Goal: Task Accomplishment & Management: Complete application form

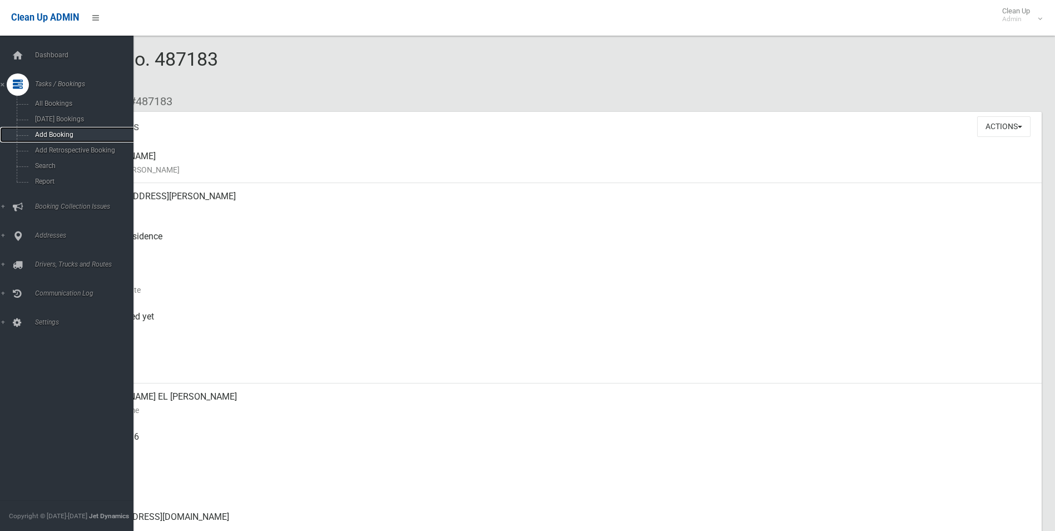
click at [48, 136] on span "Add Booking" at bounding box center [82, 135] width 101 height 8
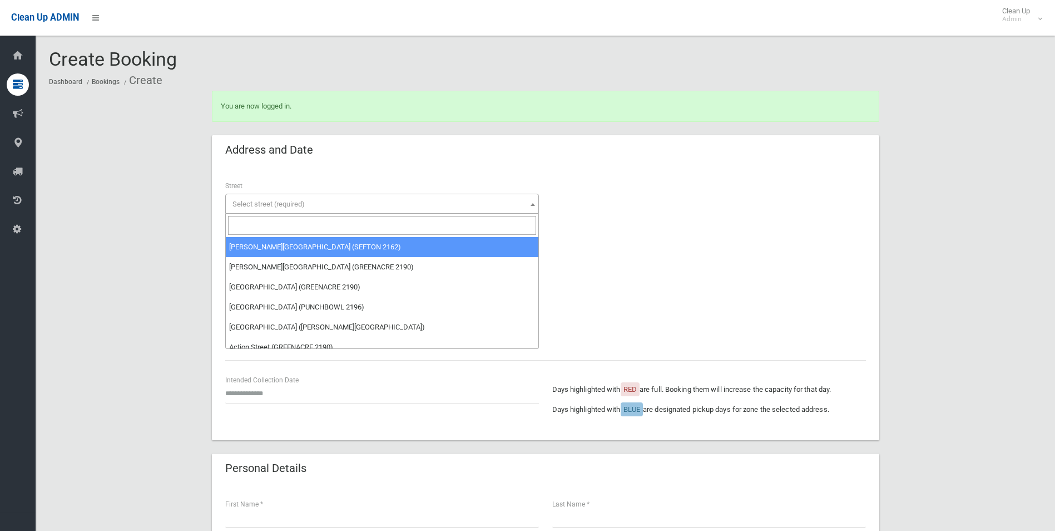
drag, startPoint x: 245, startPoint y: 196, endPoint x: 246, endPoint y: 207, distance: 10.6
click at [246, 200] on span "Select street (required)" at bounding box center [382, 204] width 308 height 16
click at [240, 228] on input "search" at bounding box center [382, 225] width 308 height 19
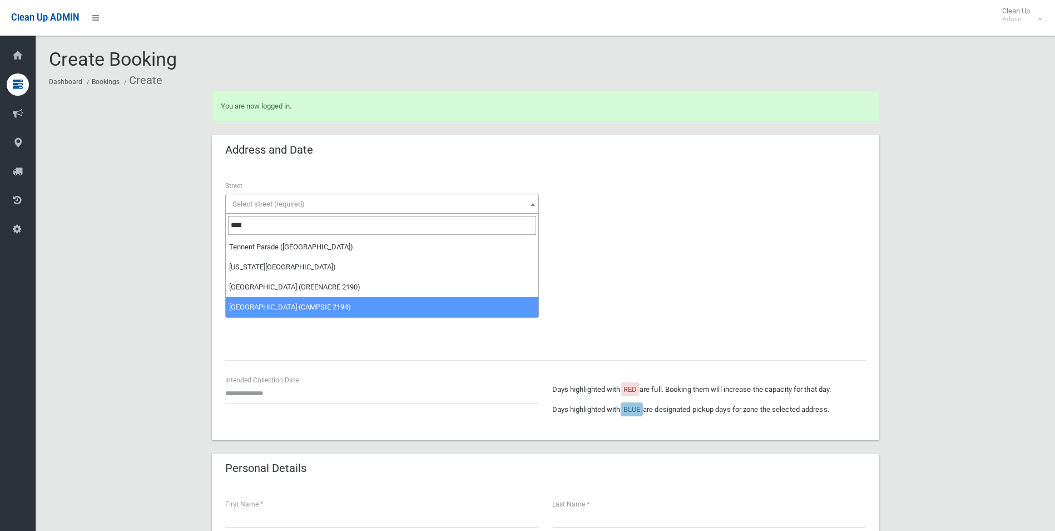
type input "****"
select select "***"
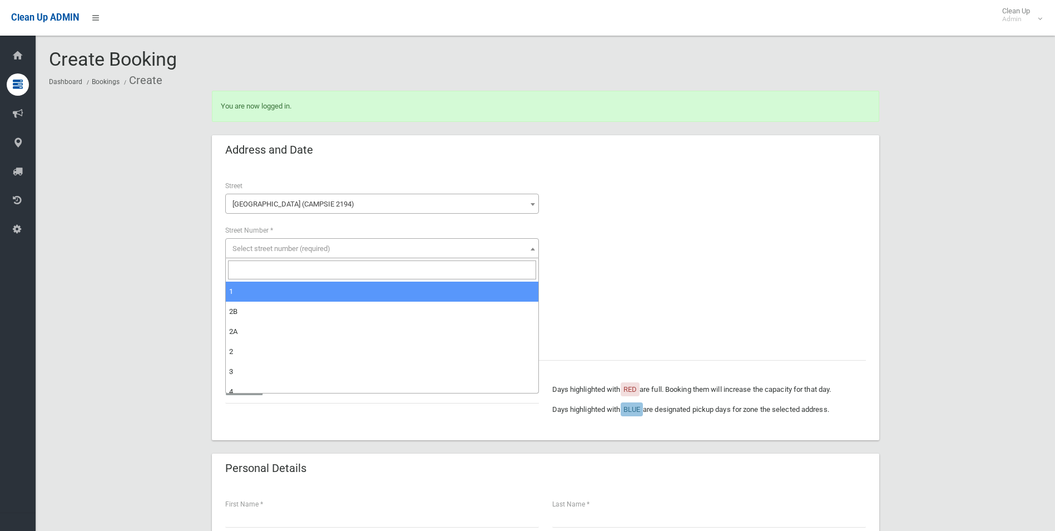
click at [264, 241] on span "Select street number (required)" at bounding box center [382, 249] width 308 height 16
click at [238, 270] on input "search" at bounding box center [382, 269] width 308 height 19
type input "**"
select select "**"
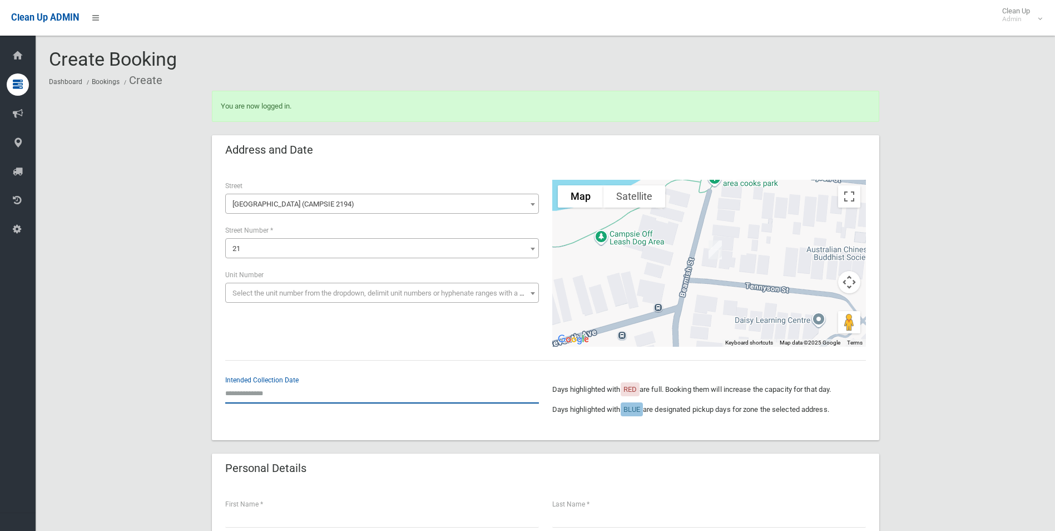
click at [248, 388] on input "text" at bounding box center [382, 393] width 314 height 21
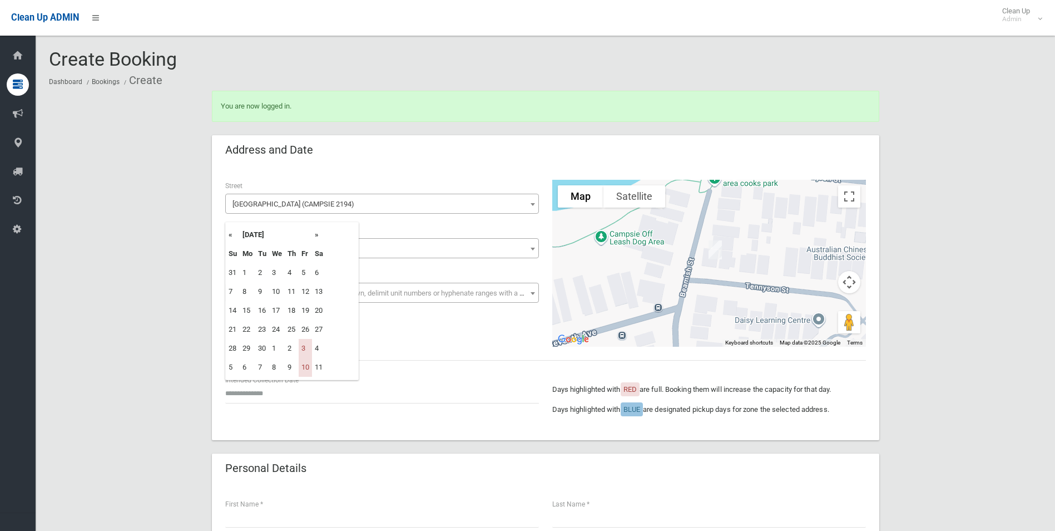
click at [320, 235] on th "»" at bounding box center [319, 234] width 14 height 19
click at [305, 330] on td "24" at bounding box center [305, 329] width 13 height 19
type input "**********"
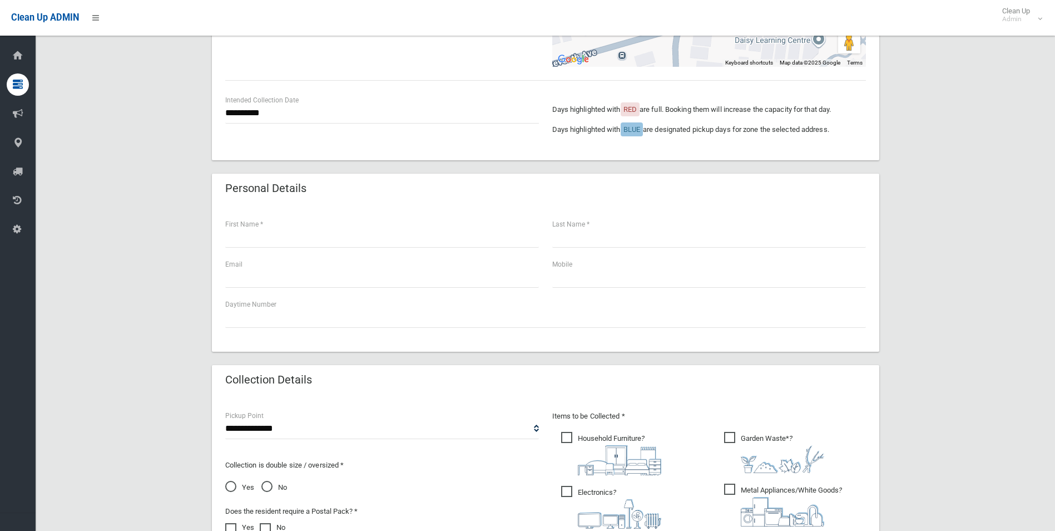
scroll to position [284, 0]
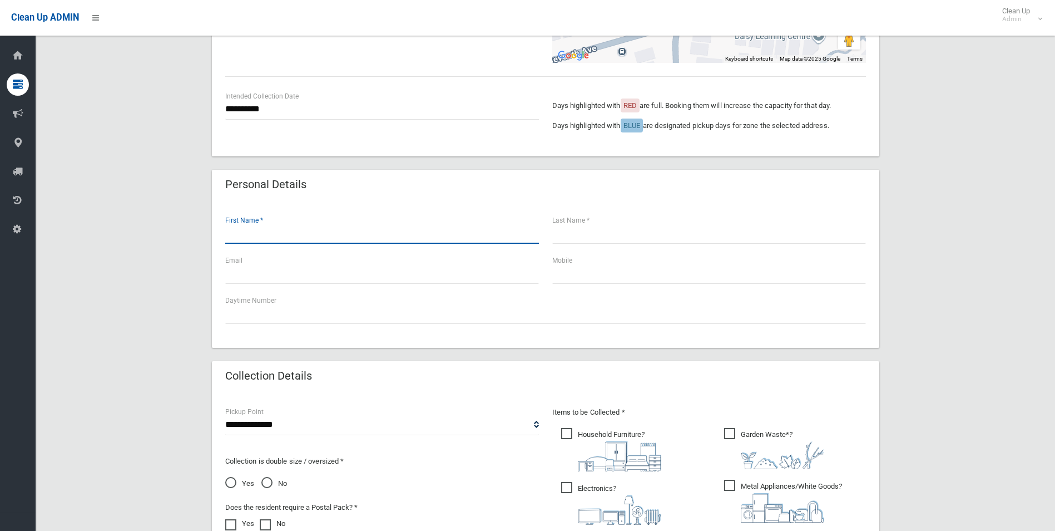
click at [272, 237] on input "text" at bounding box center [382, 233] width 314 height 21
type input "****"
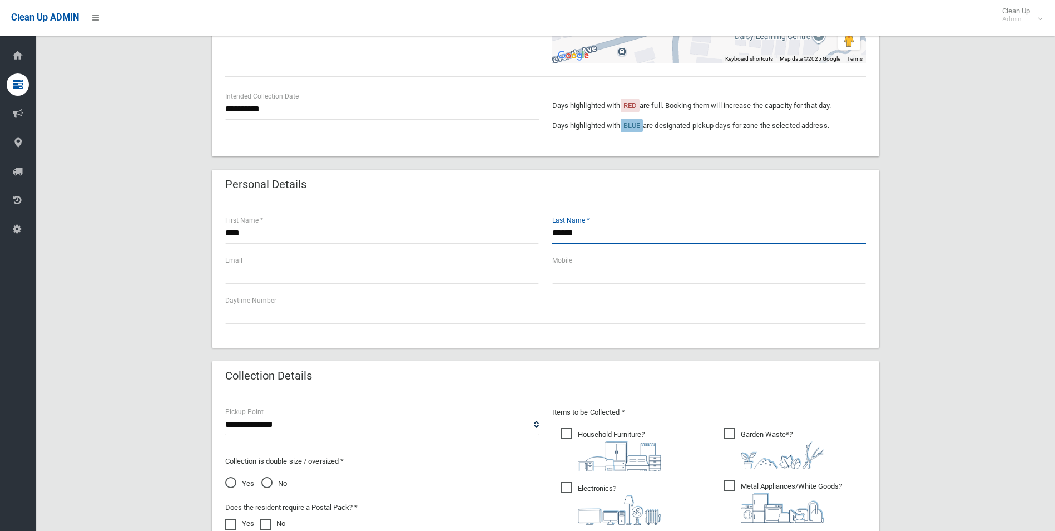
type input "******"
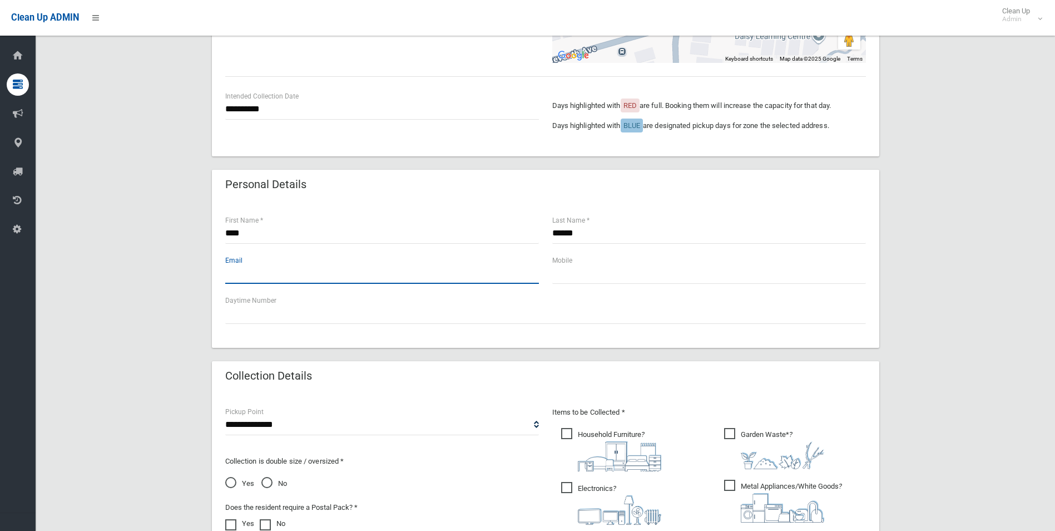
click at [255, 275] on input "text" at bounding box center [382, 273] width 314 height 21
type input "**********"
click at [579, 273] on input "text" at bounding box center [709, 273] width 314 height 21
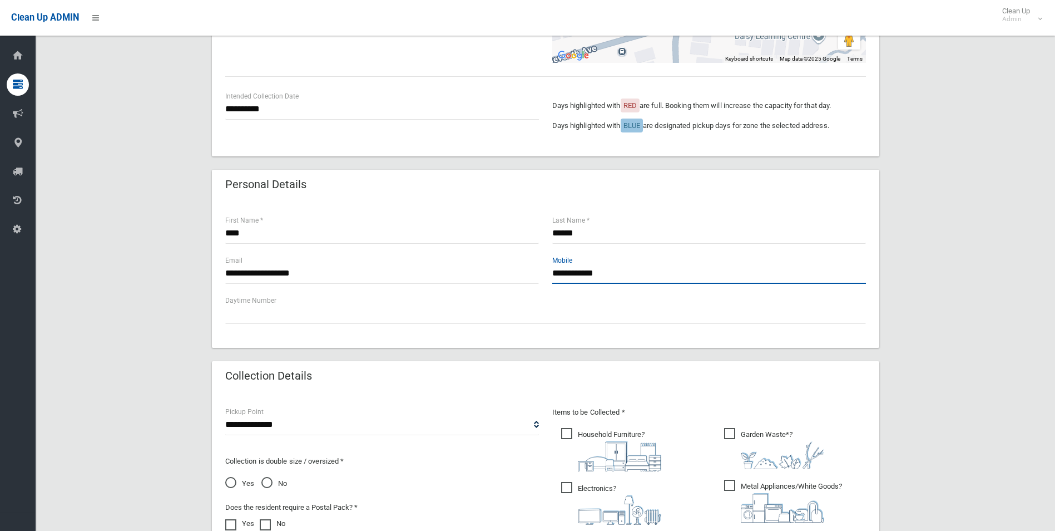
type input "**********"
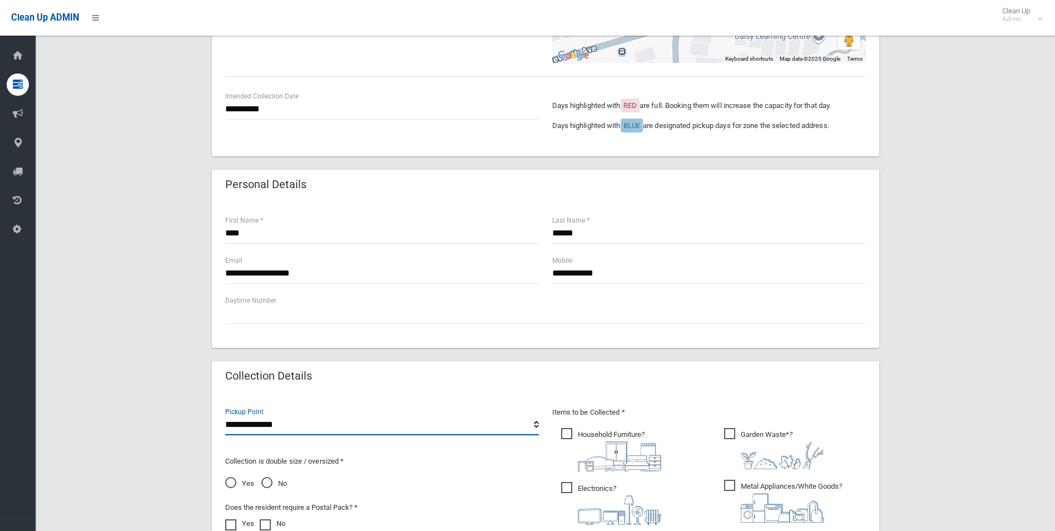
click at [533, 422] on select "**********" at bounding box center [382, 424] width 314 height 21
select select "*"
click at [225, 414] on select "**********" at bounding box center [382, 424] width 314 height 21
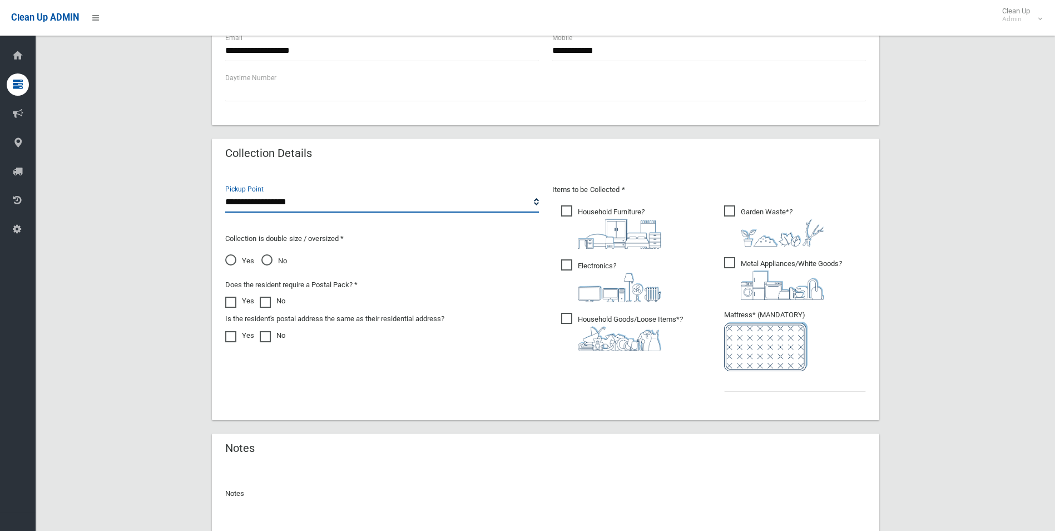
scroll to position [505, 0]
click at [573, 211] on span "Household Furniture ?" at bounding box center [611, 227] width 100 height 43
click at [570, 265] on span "Electronics ?" at bounding box center [611, 281] width 100 height 43
click at [568, 319] on span "Household Goods/Loose Items* ?" at bounding box center [622, 333] width 122 height 38
click at [728, 207] on span "Garden Waste* ?" at bounding box center [774, 226] width 100 height 41
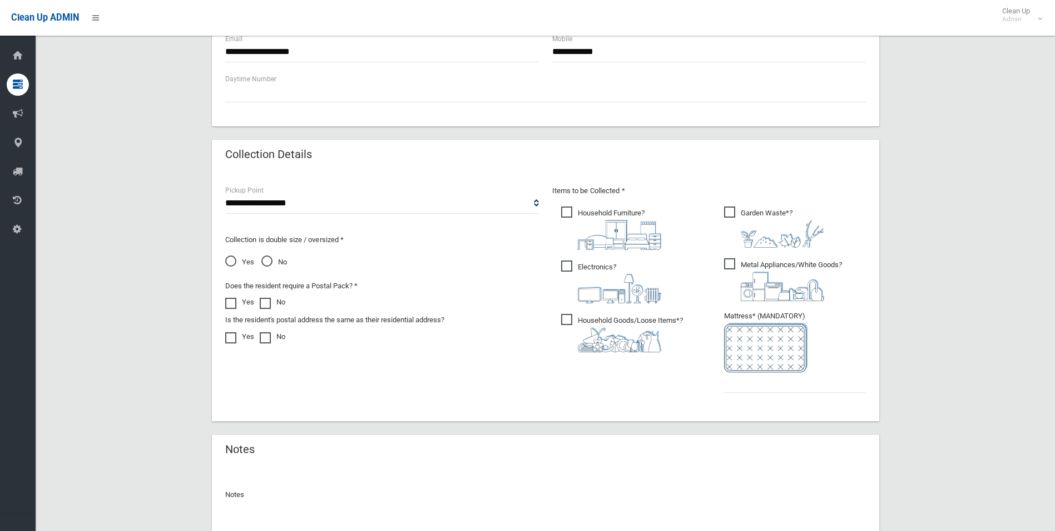
click at [732, 268] on span "Metal Appliances/White Goods ?" at bounding box center [783, 279] width 118 height 43
click at [746, 384] on input "text" at bounding box center [795, 382] width 142 height 21
click at [268, 258] on span "No" at bounding box center [274, 261] width 26 height 13
click at [231, 298] on span at bounding box center [233, 298] width 17 height 0
click at [739, 378] on input "text" at bounding box center [795, 382] width 142 height 21
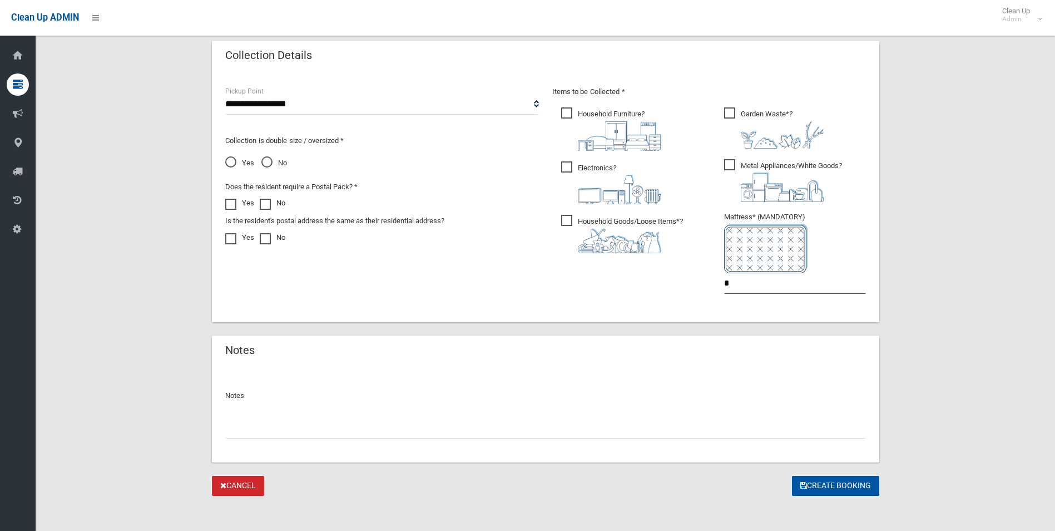
scroll to position [609, 0]
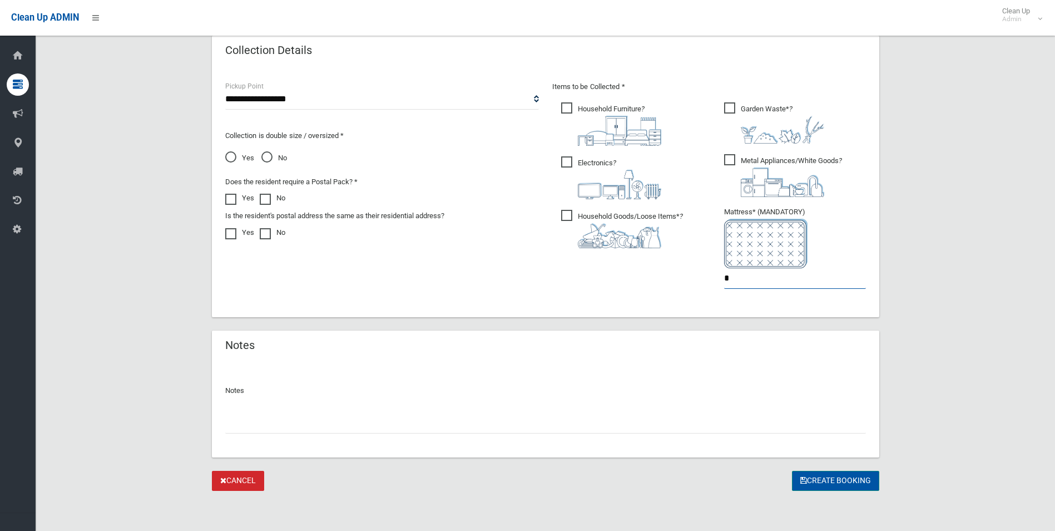
type input "*"
click at [817, 474] on button "Create Booking" at bounding box center [835, 481] width 87 height 21
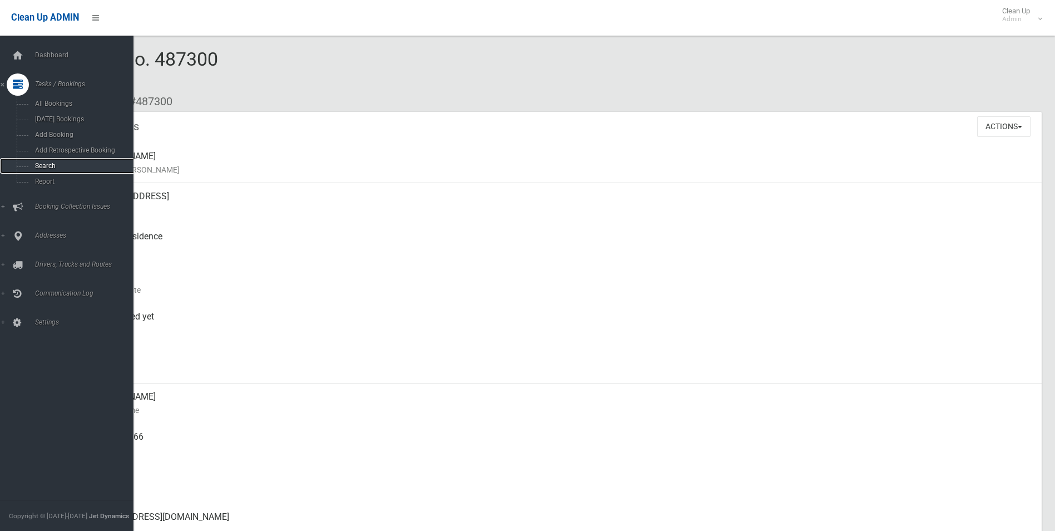
click at [42, 163] on span "Search" at bounding box center [82, 166] width 101 height 8
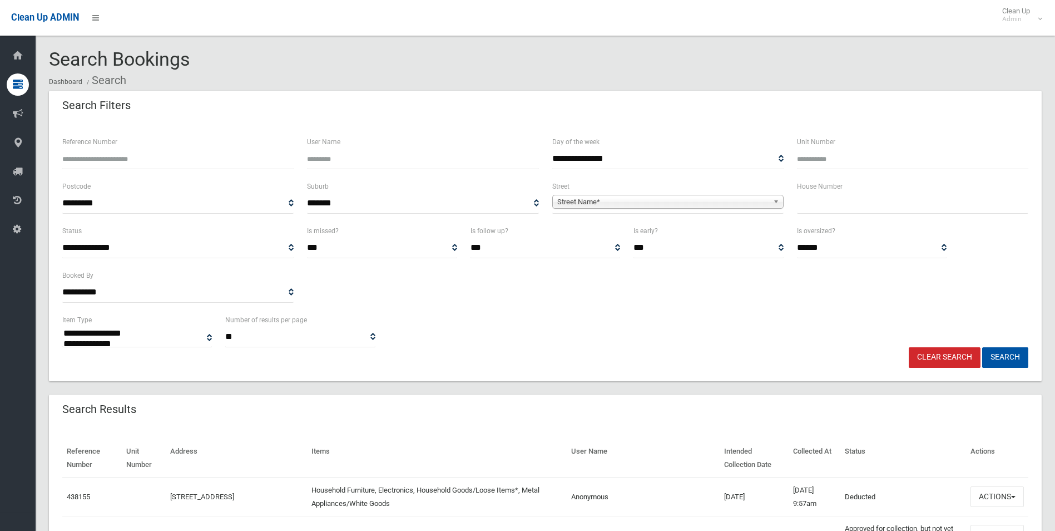
select select
click at [825, 207] on input "text" at bounding box center [912, 203] width 231 height 21
type input "**"
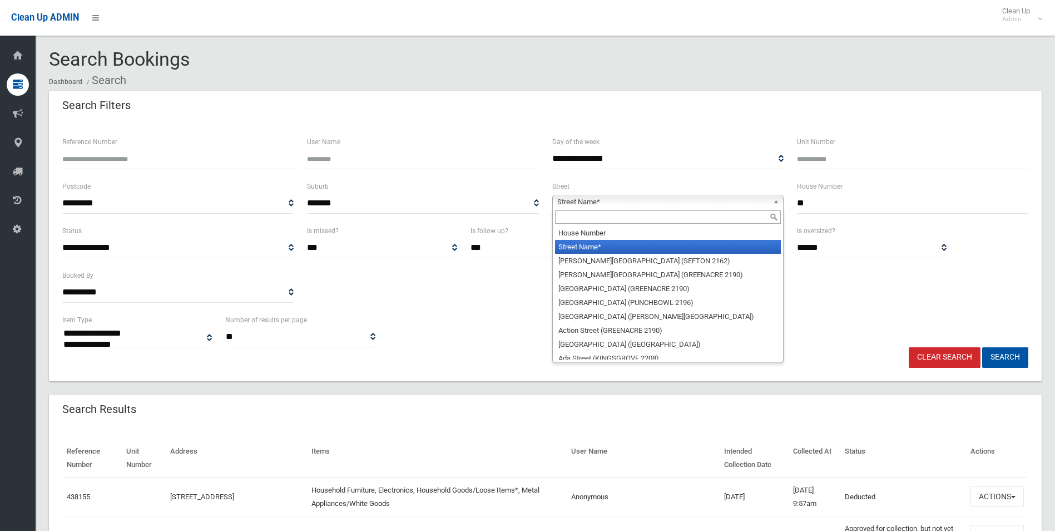
click at [604, 201] on span "Street Name*" at bounding box center [662, 201] width 211 height 13
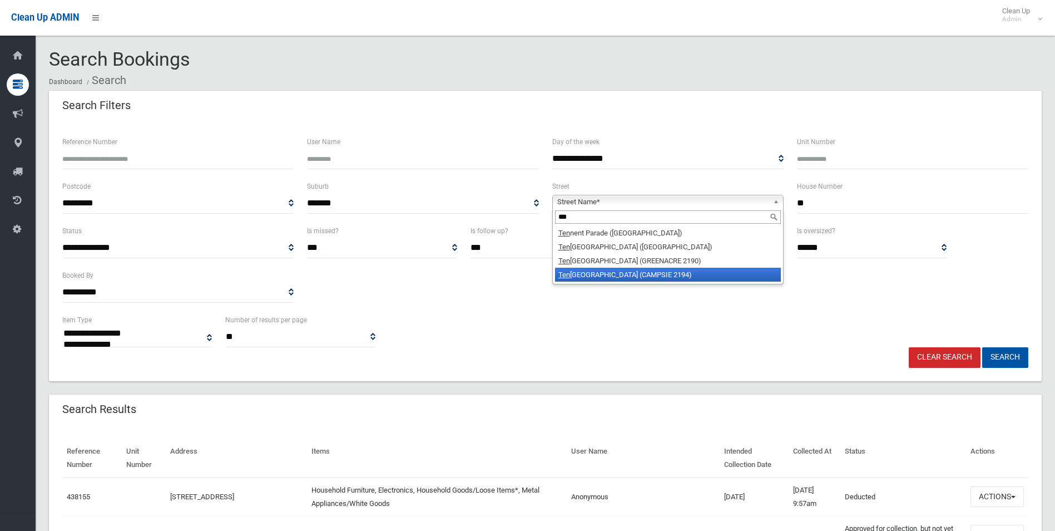
type input "***"
click at [579, 276] on li "Ten nyson Street (CAMPSIE 2194)" at bounding box center [668, 275] width 226 height 14
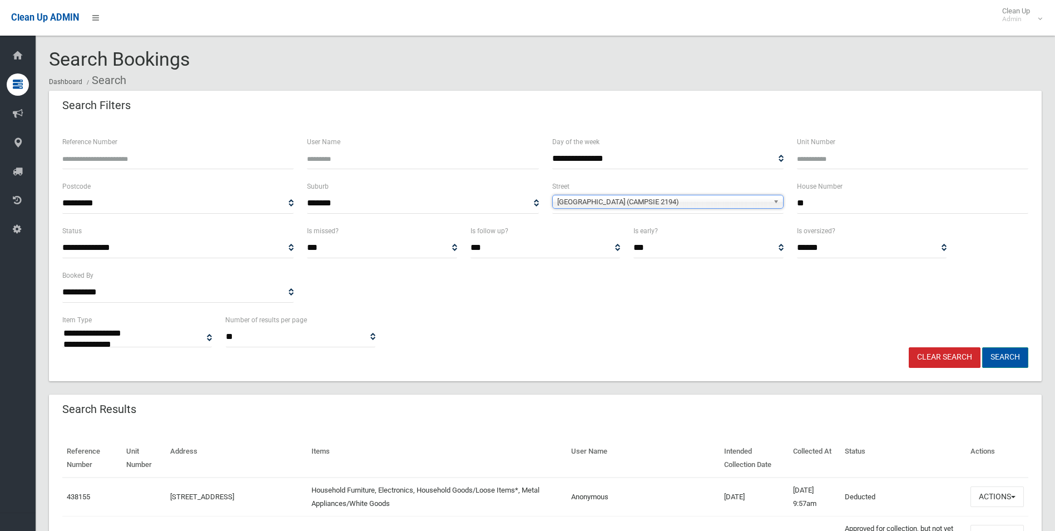
click at [1003, 352] on button "Search" at bounding box center [1005, 357] width 46 height 21
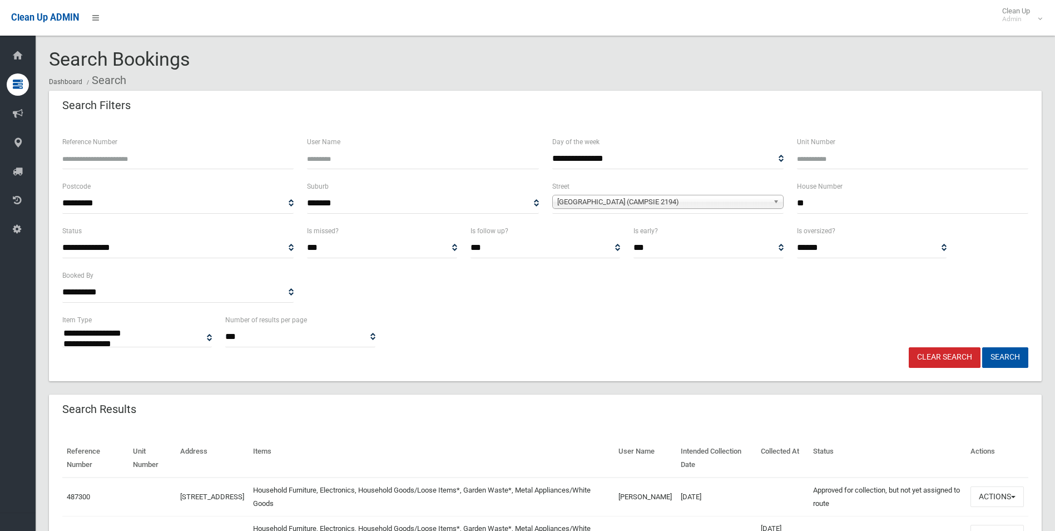
select select
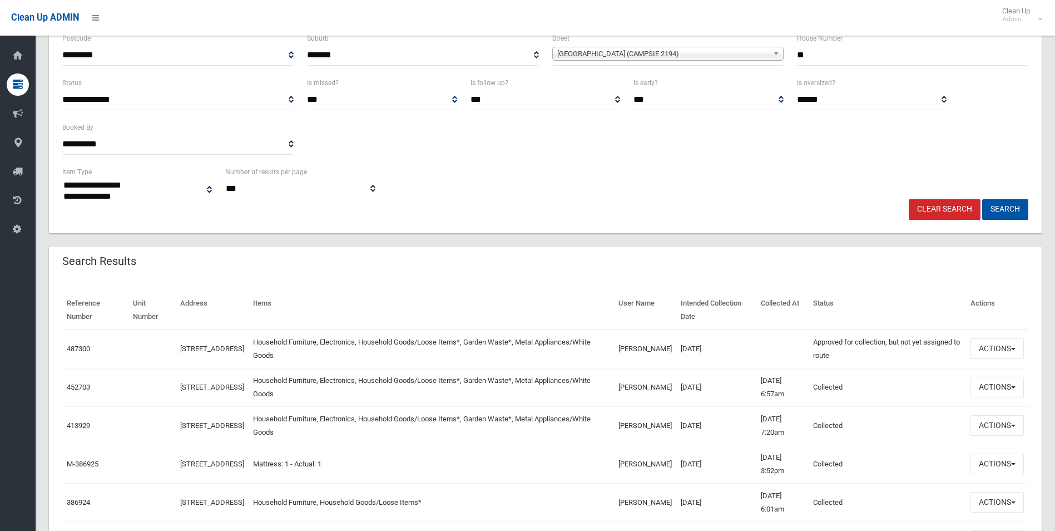
scroll to position [147, 0]
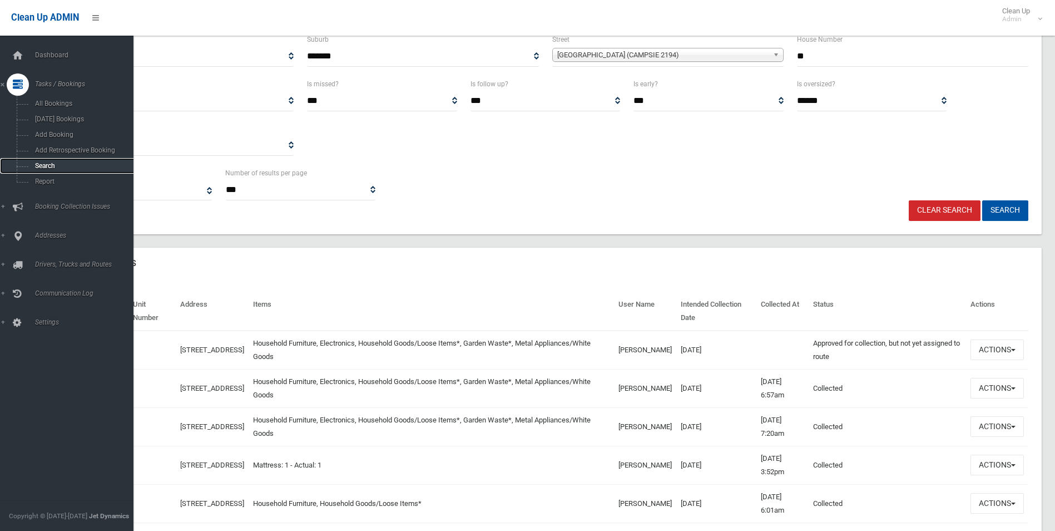
click at [49, 169] on span "Search" at bounding box center [82, 166] width 101 height 8
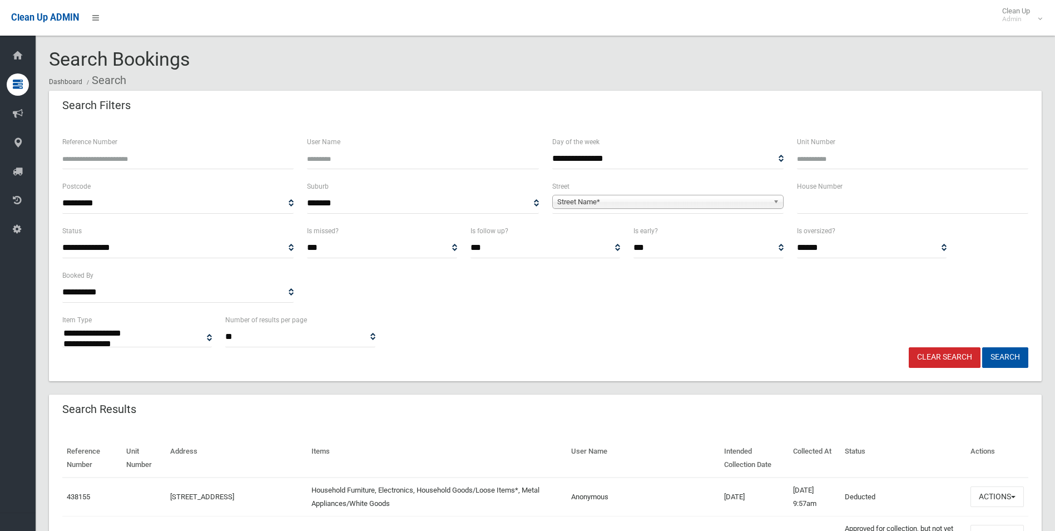
select select
click at [829, 201] on input "text" at bounding box center [912, 203] width 231 height 21
type input "**"
click at [607, 200] on span "Street Name*" at bounding box center [662, 201] width 211 height 13
click at [586, 215] on input "*****" at bounding box center [668, 216] width 226 height 13
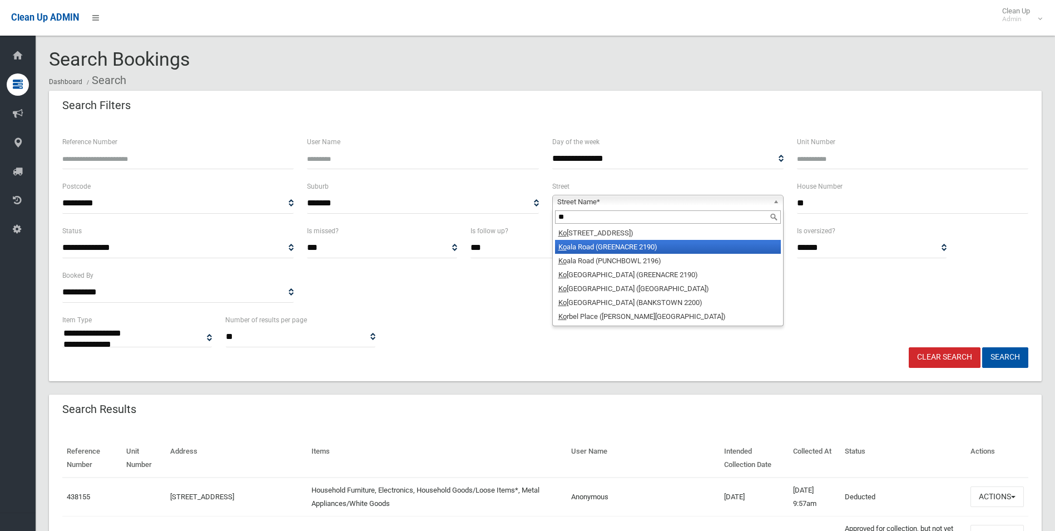
type input "**"
click at [582, 249] on li "[GEOGRAPHIC_DATA] (GREENACRE 2190)" at bounding box center [668, 247] width 226 height 14
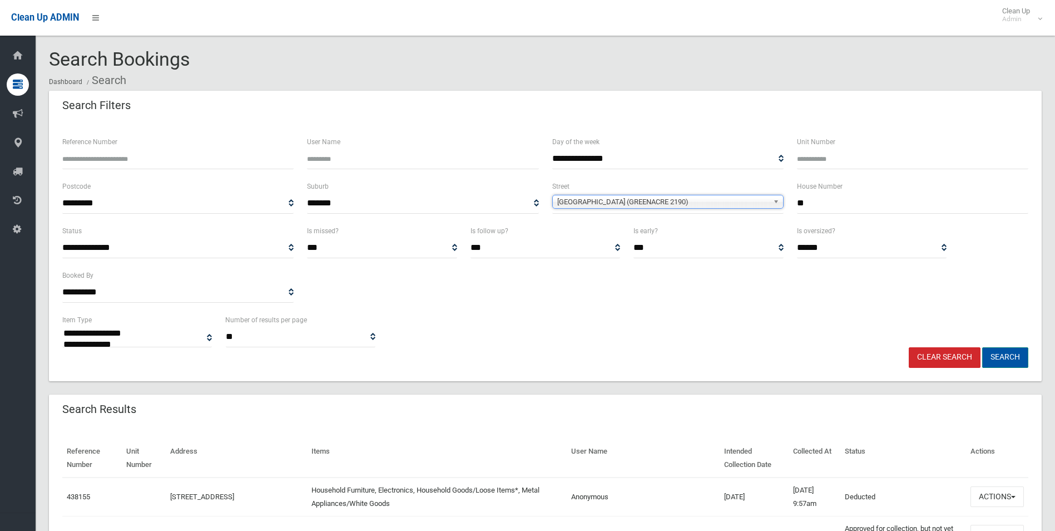
click at [1009, 352] on button "Search" at bounding box center [1005, 357] width 46 height 21
click at [1001, 353] on button "Search" at bounding box center [1005, 357] width 46 height 21
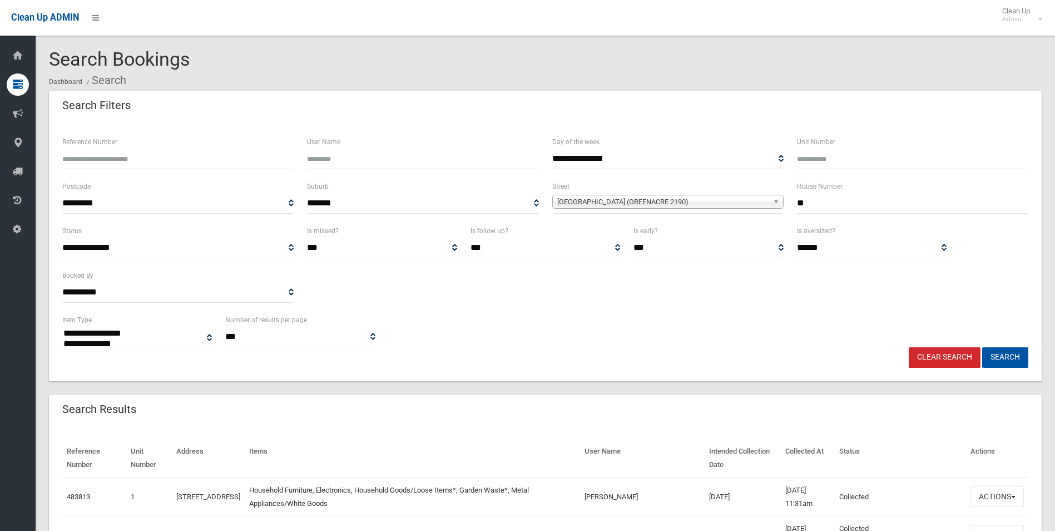
select select
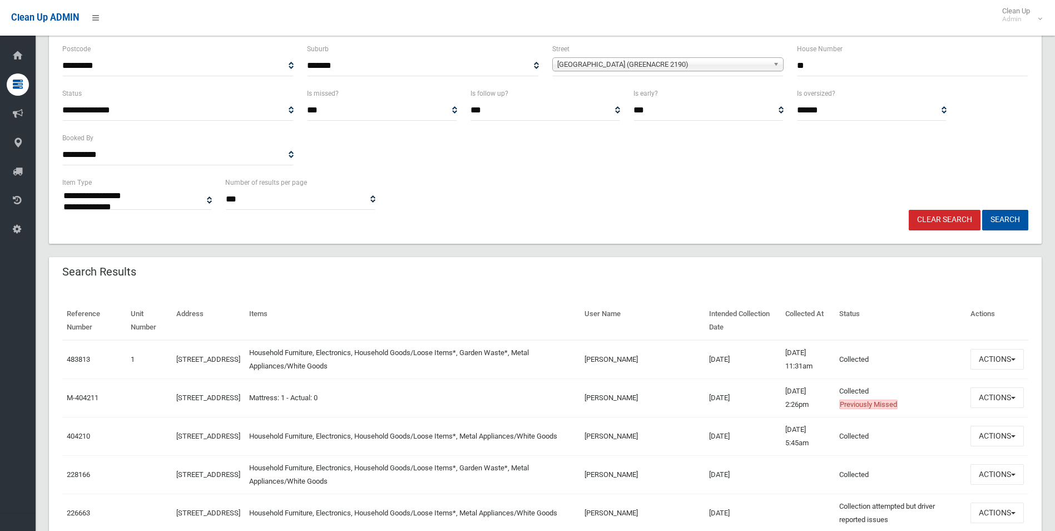
scroll to position [144, 0]
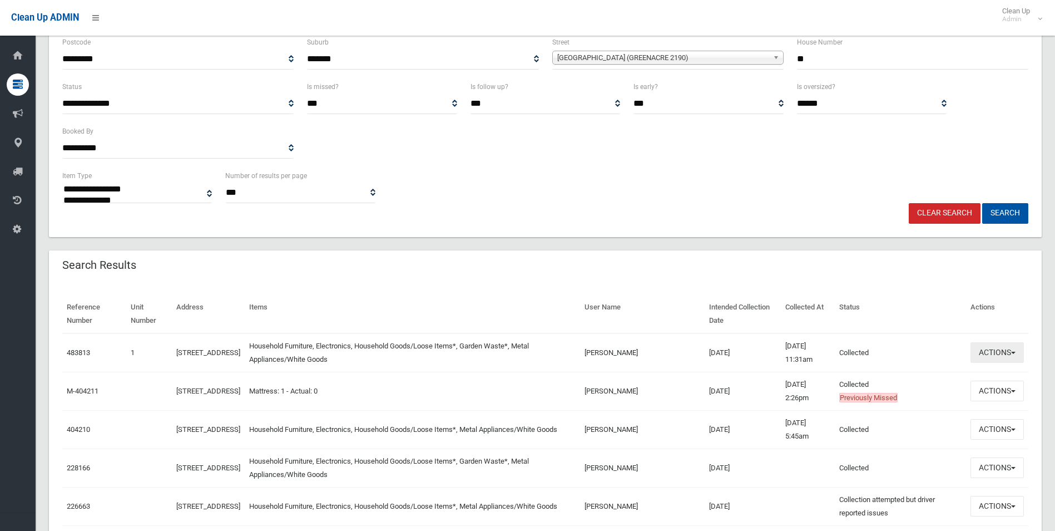
click at [1001, 352] on button "Actions" at bounding box center [997, 352] width 53 height 21
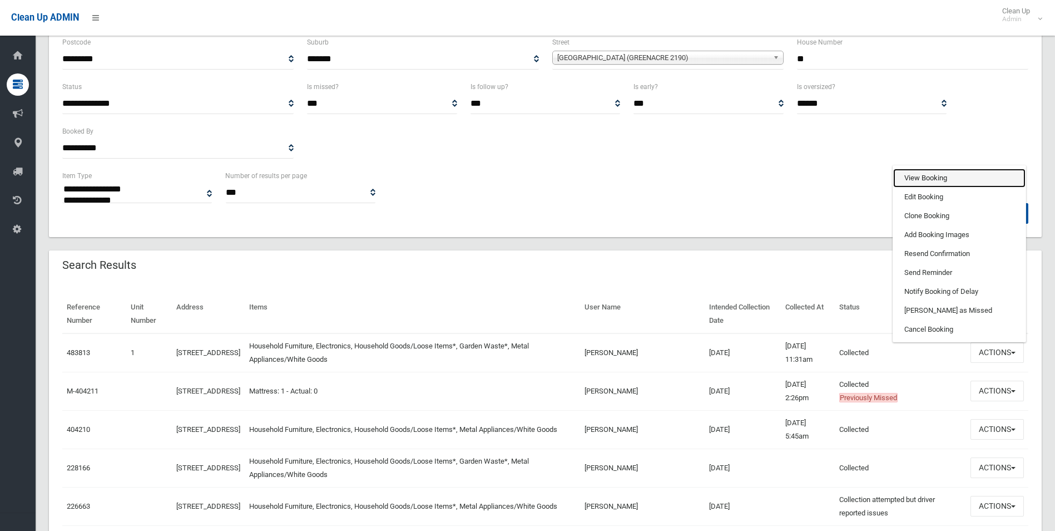
click at [920, 180] on link "View Booking" at bounding box center [959, 178] width 132 height 19
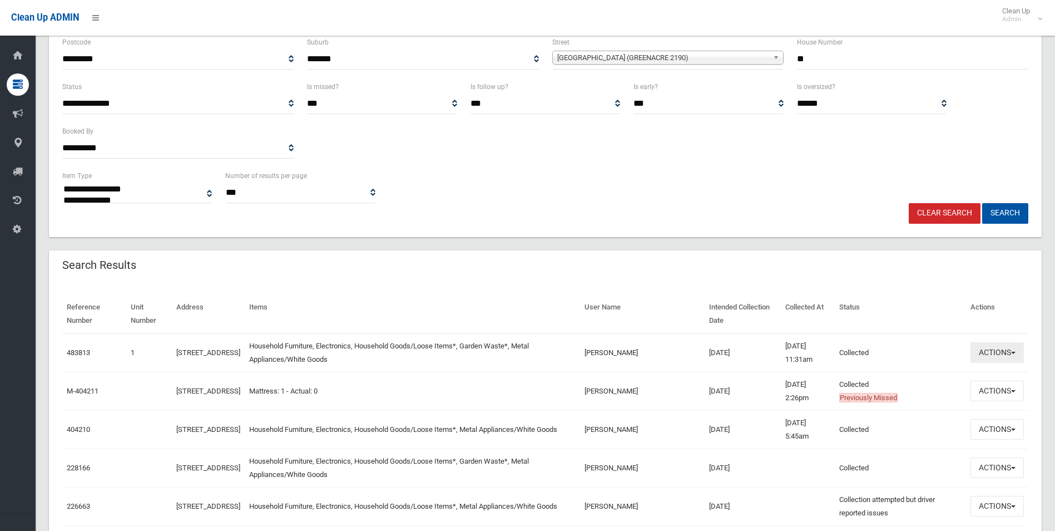
click at [998, 350] on button "Actions" at bounding box center [997, 352] width 53 height 21
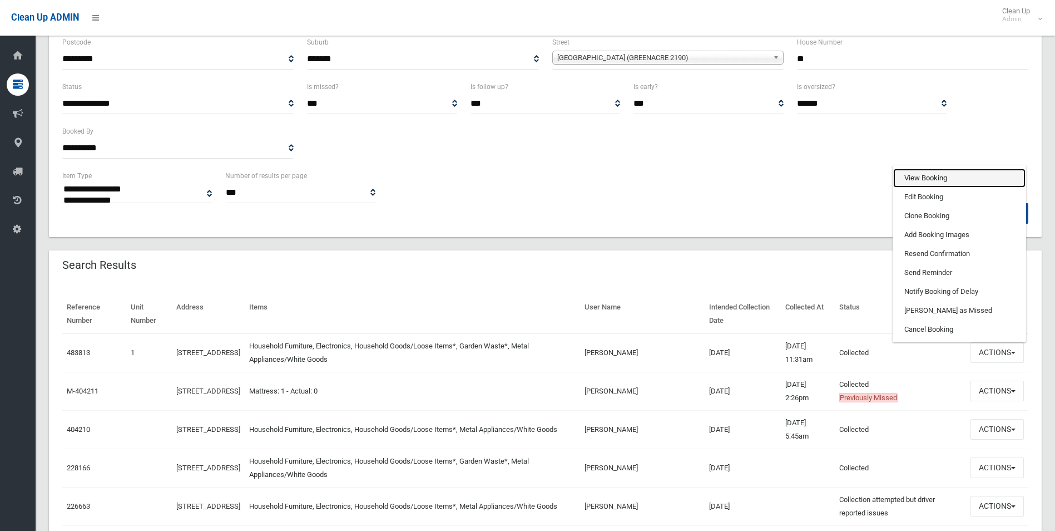
click at [918, 175] on link "View Booking" at bounding box center [959, 178] width 132 height 19
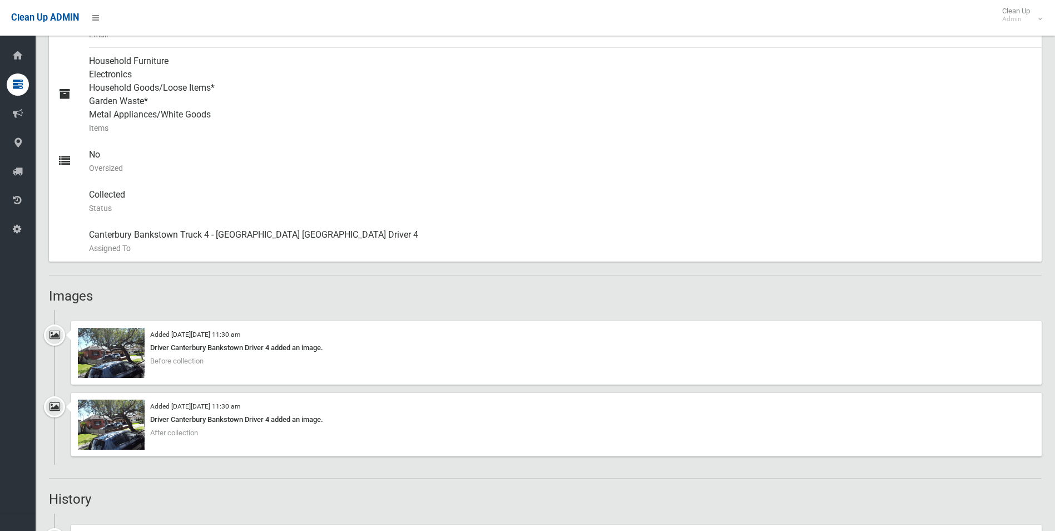
scroll to position [484, 0]
click at [117, 358] on img at bounding box center [111, 351] width 67 height 50
click at [108, 432] on img at bounding box center [111, 423] width 67 height 50
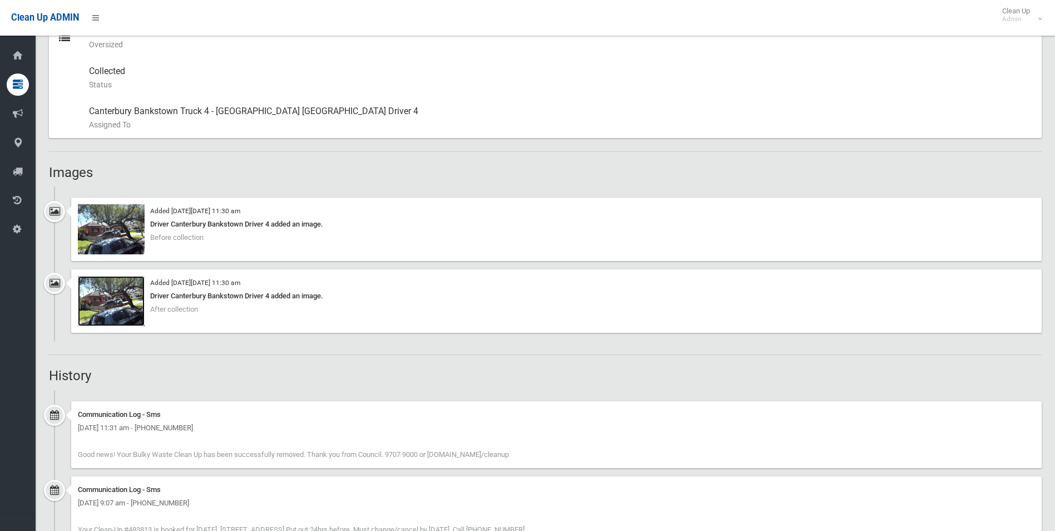
scroll to position [603, 0]
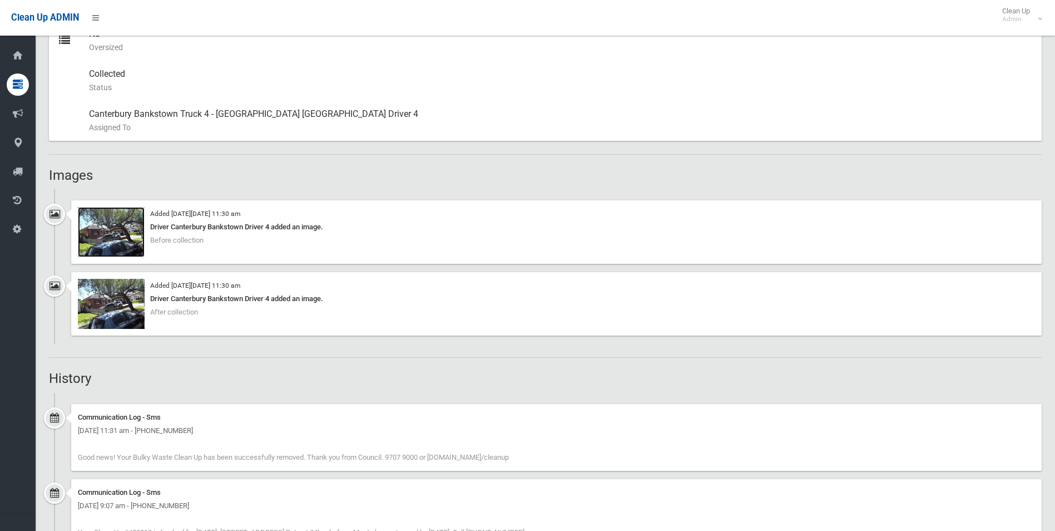
click at [118, 233] on img at bounding box center [111, 232] width 67 height 50
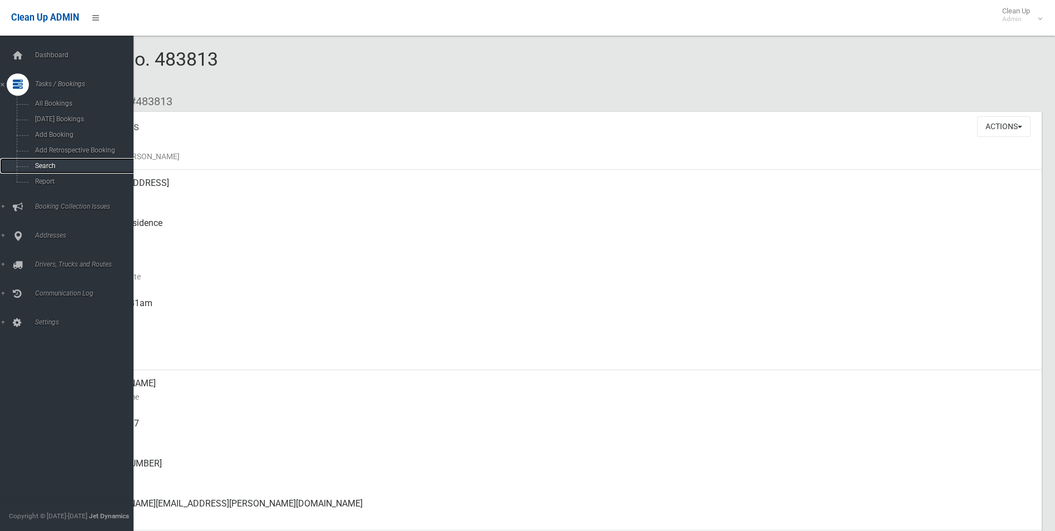
click at [51, 164] on span "Search" at bounding box center [82, 166] width 101 height 8
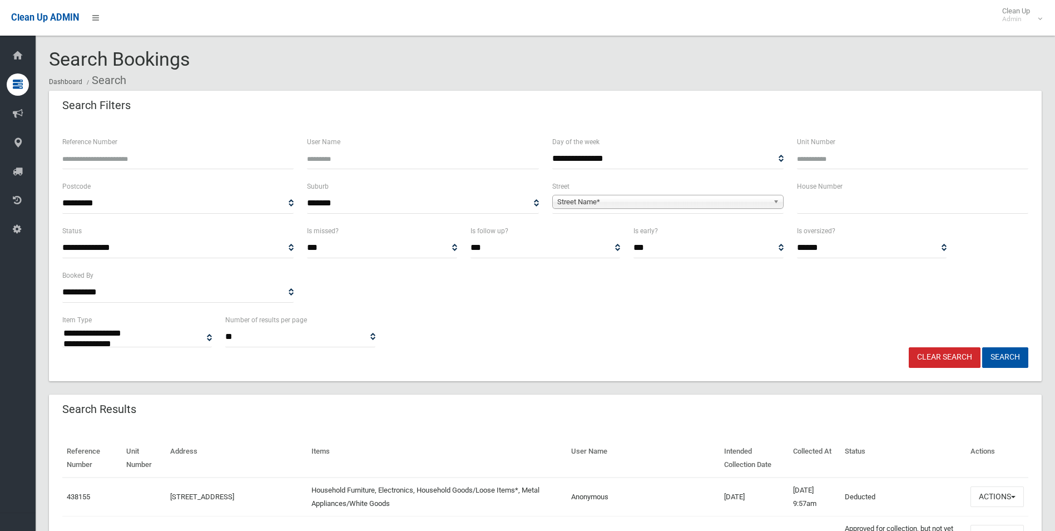
select select
click at [107, 155] on input "Reference Number" at bounding box center [177, 159] width 231 height 21
click at [825, 210] on input "text" at bounding box center [912, 203] width 231 height 21
type input "***"
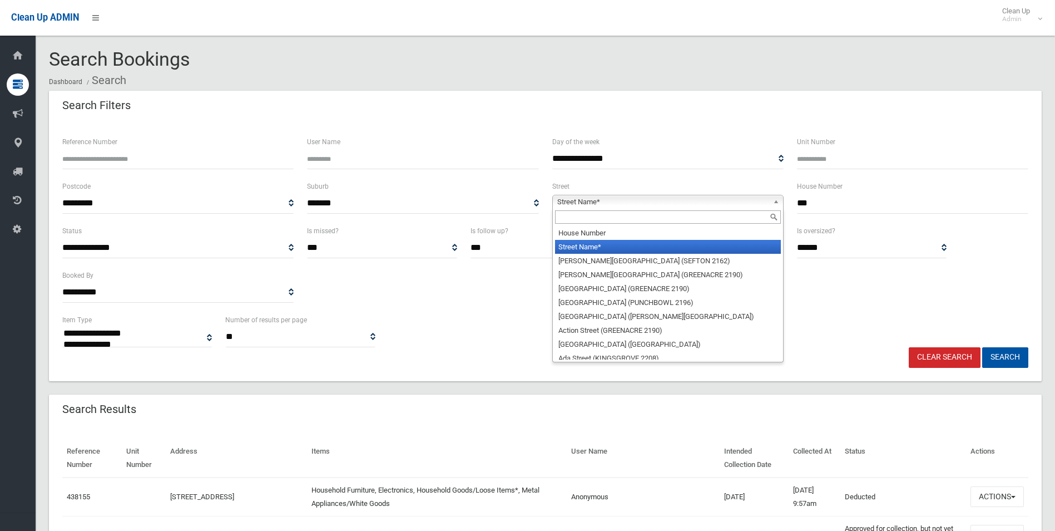
click at [585, 203] on span "Street Name*" at bounding box center [662, 201] width 211 height 13
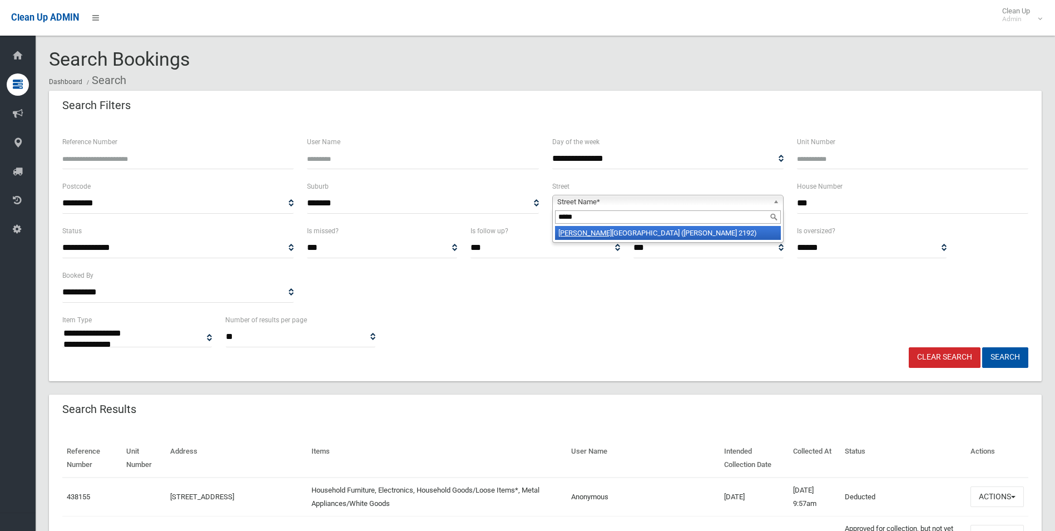
type input "*****"
click at [599, 228] on li "Drumm ond Street (BELMORE 2192)" at bounding box center [668, 233] width 226 height 14
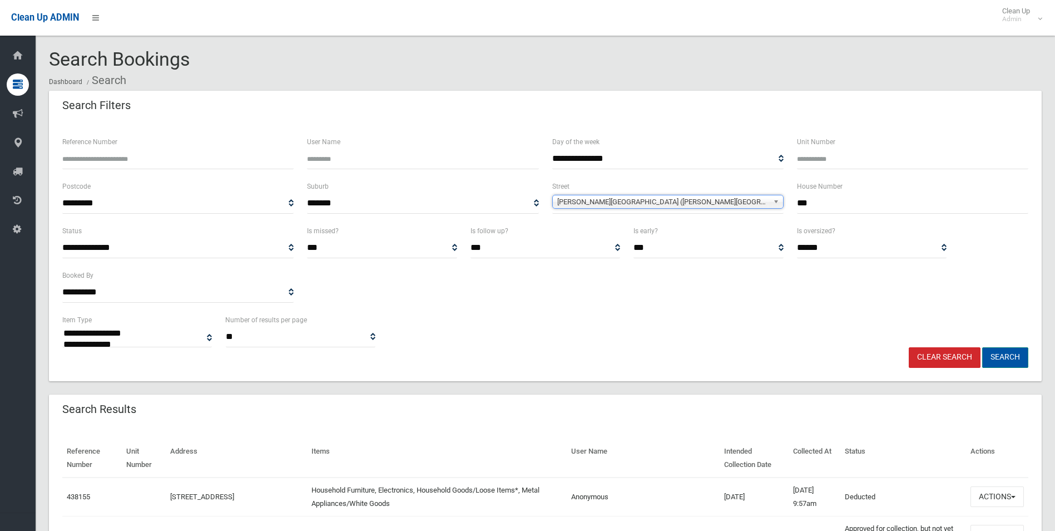
click at [1003, 352] on button "Search" at bounding box center [1005, 357] width 46 height 21
click at [1007, 357] on button "Search" at bounding box center [1005, 357] width 46 height 21
click at [1009, 358] on button "Search" at bounding box center [1005, 357] width 46 height 21
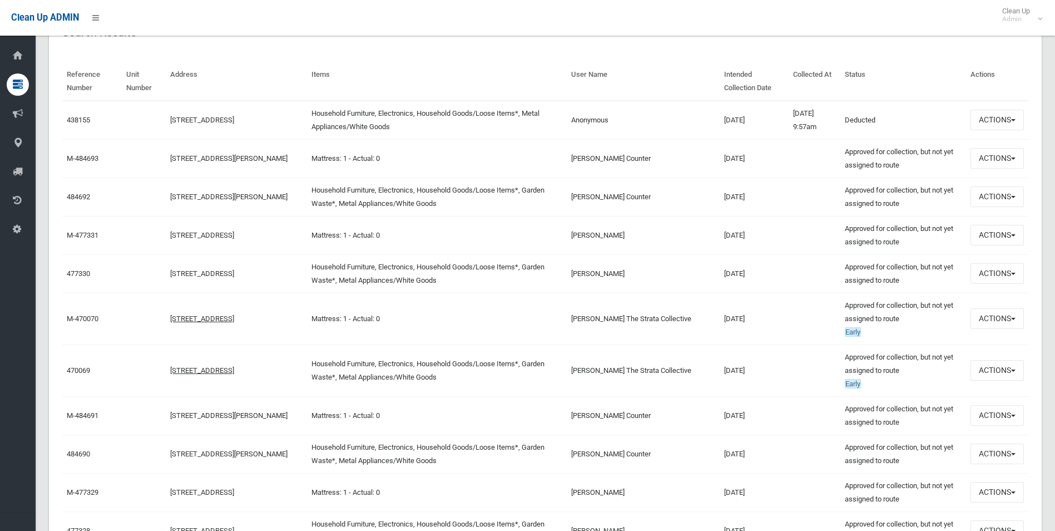
scroll to position [433, 0]
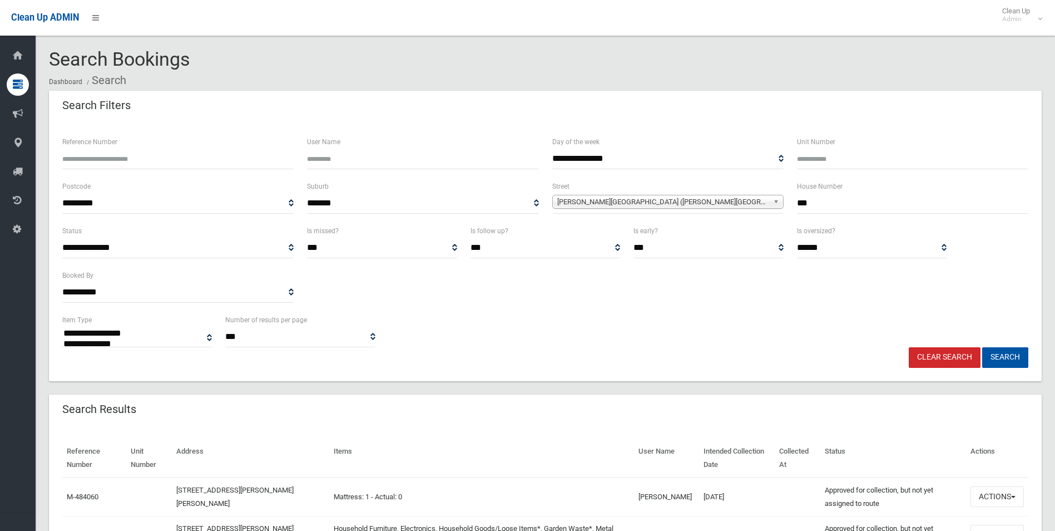
select select
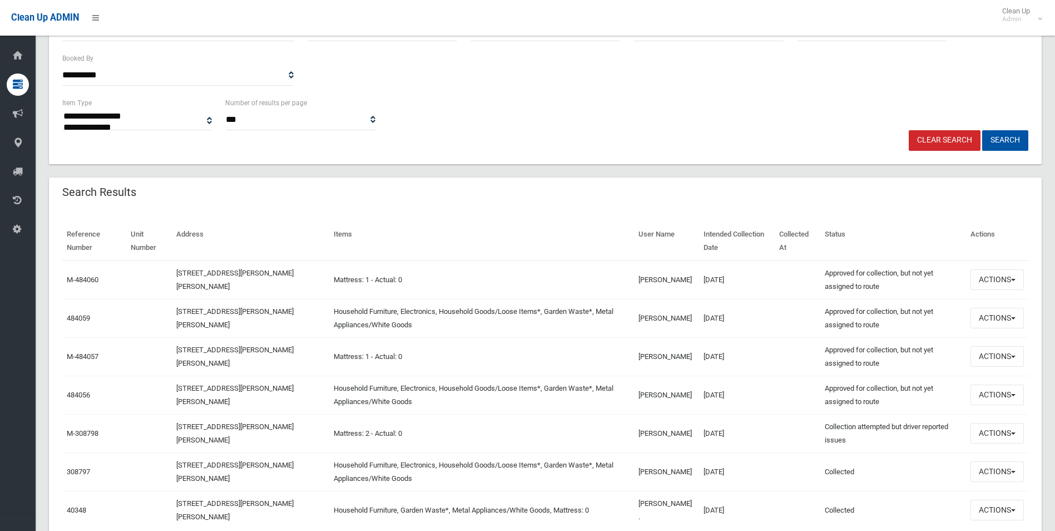
scroll to position [217, 0]
click at [986, 394] on button "Actions" at bounding box center [997, 394] width 53 height 21
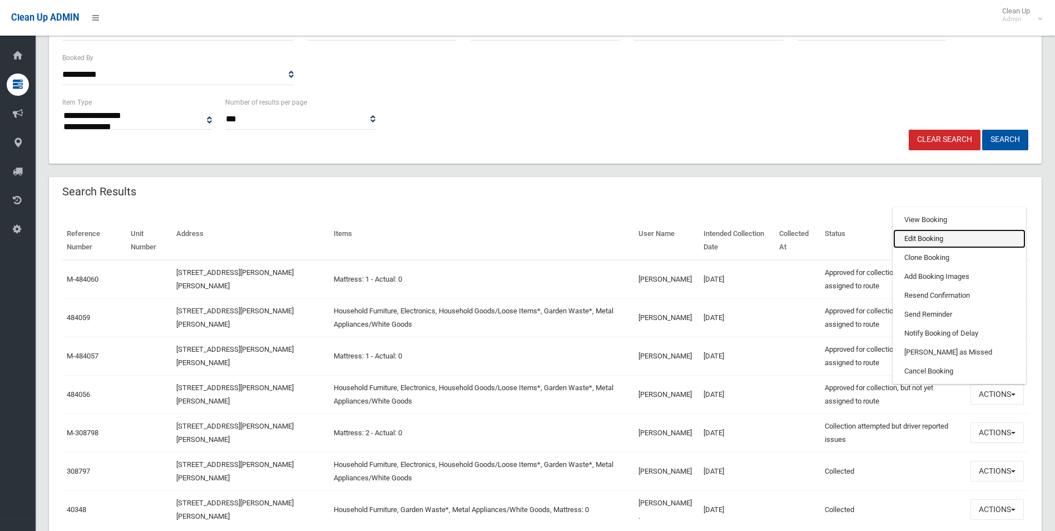
click at [915, 237] on link "Edit Booking" at bounding box center [959, 238] width 132 height 19
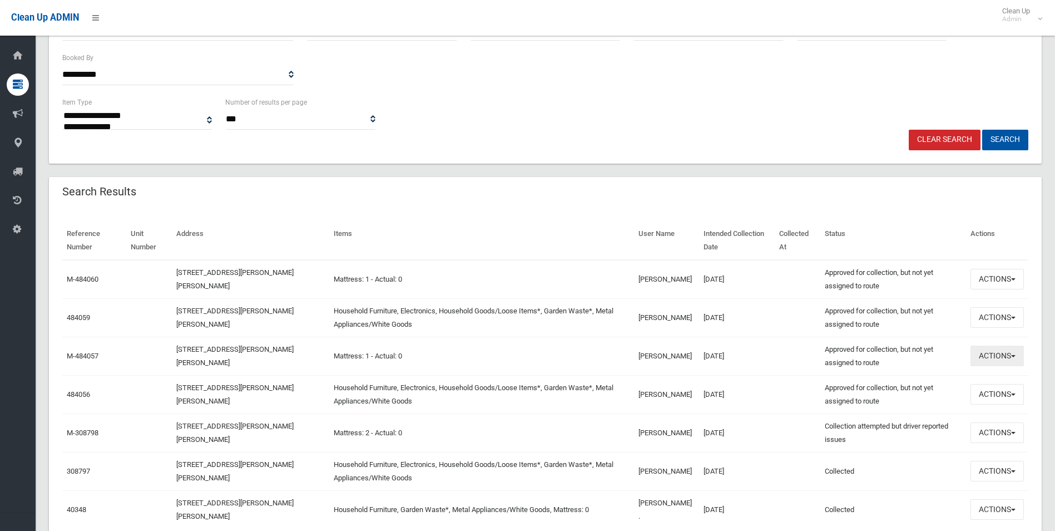
click at [990, 357] on button "Actions" at bounding box center [997, 355] width 53 height 21
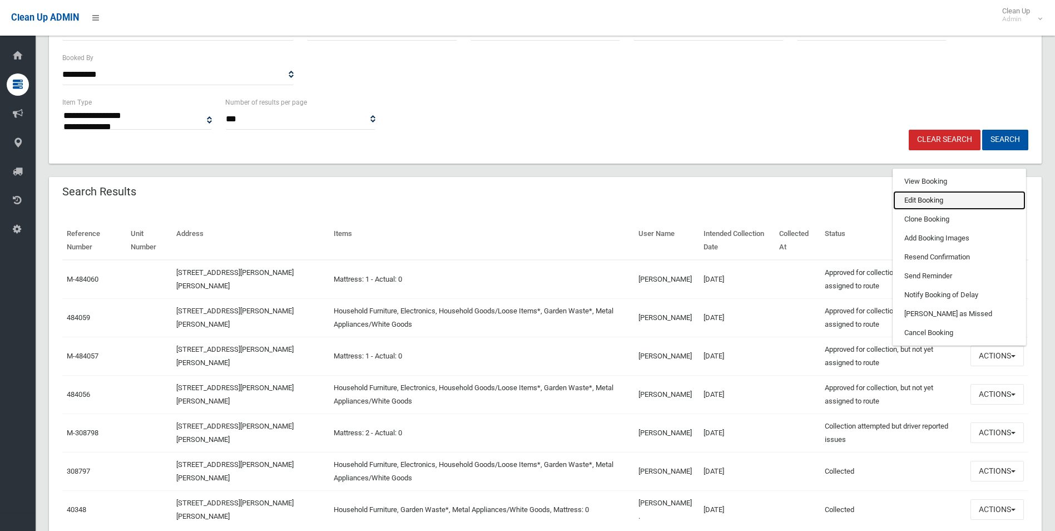
click at [907, 199] on link "Edit Booking" at bounding box center [959, 200] width 132 height 19
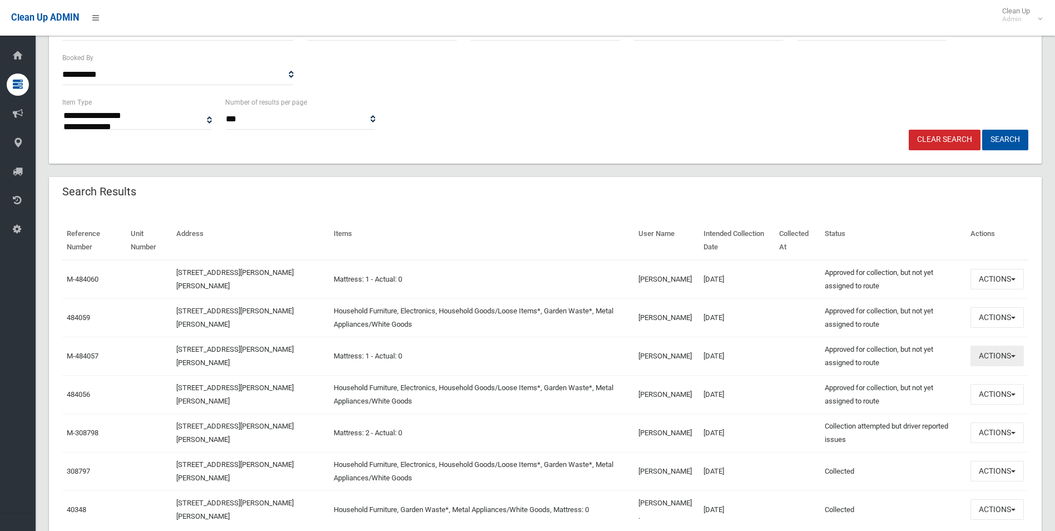
click at [997, 353] on button "Actions" at bounding box center [997, 355] width 53 height 21
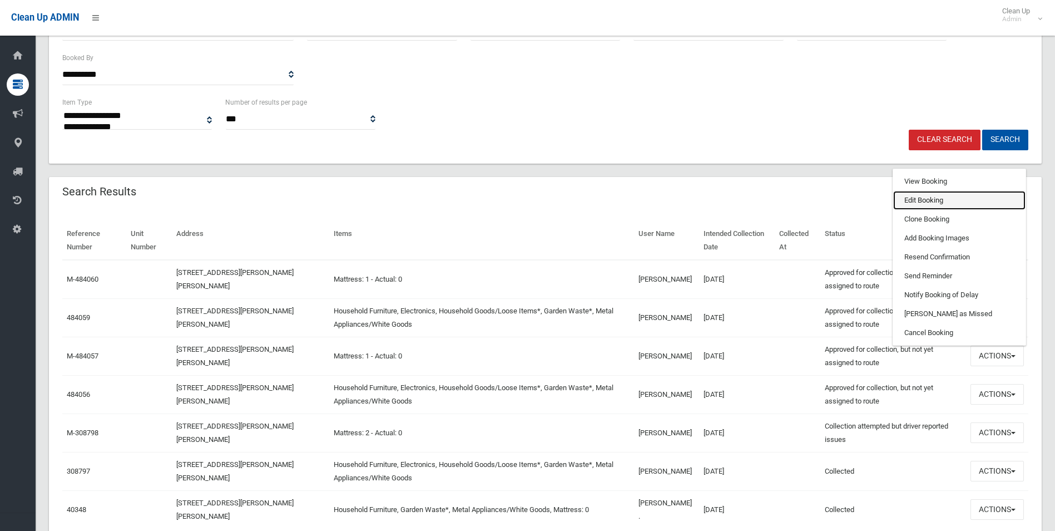
click at [925, 202] on link "Edit Booking" at bounding box center [959, 200] width 132 height 19
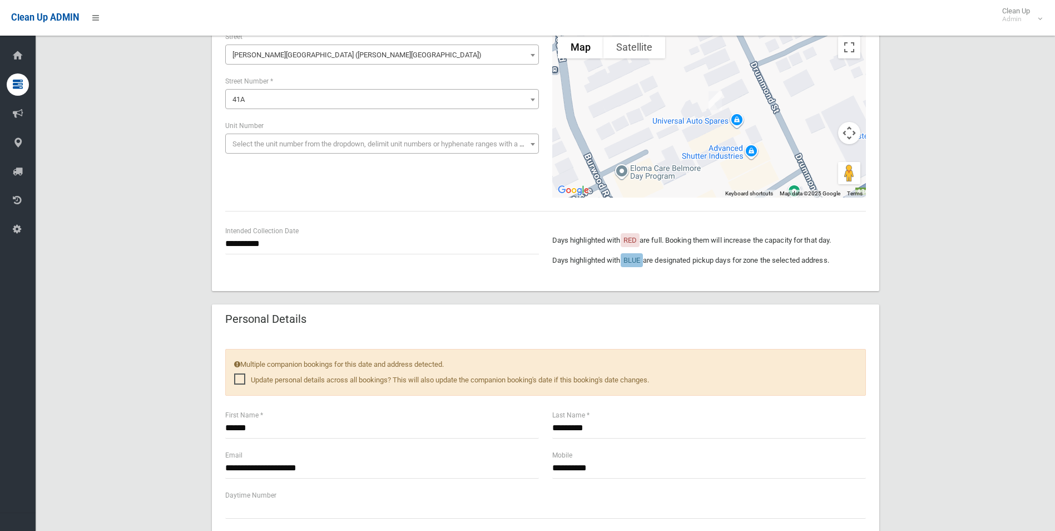
scroll to position [217, 0]
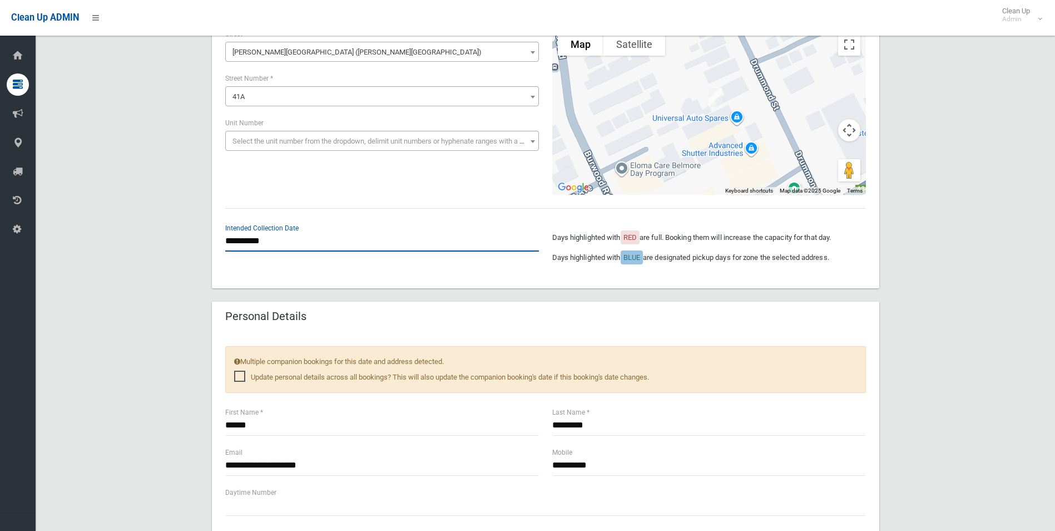
click at [266, 240] on input "**********" at bounding box center [382, 241] width 314 height 21
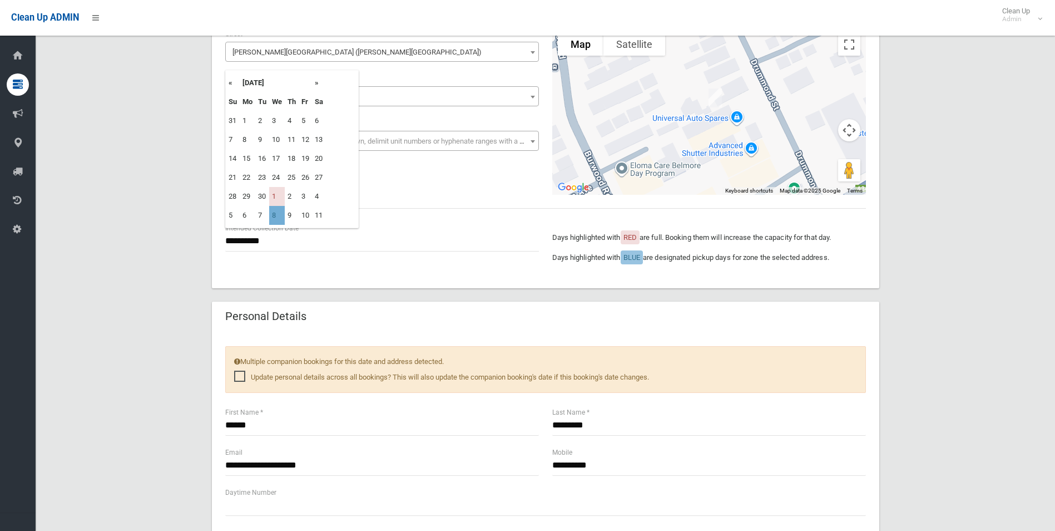
click at [276, 213] on td "8" at bounding box center [277, 215] width 16 height 19
type input "**********"
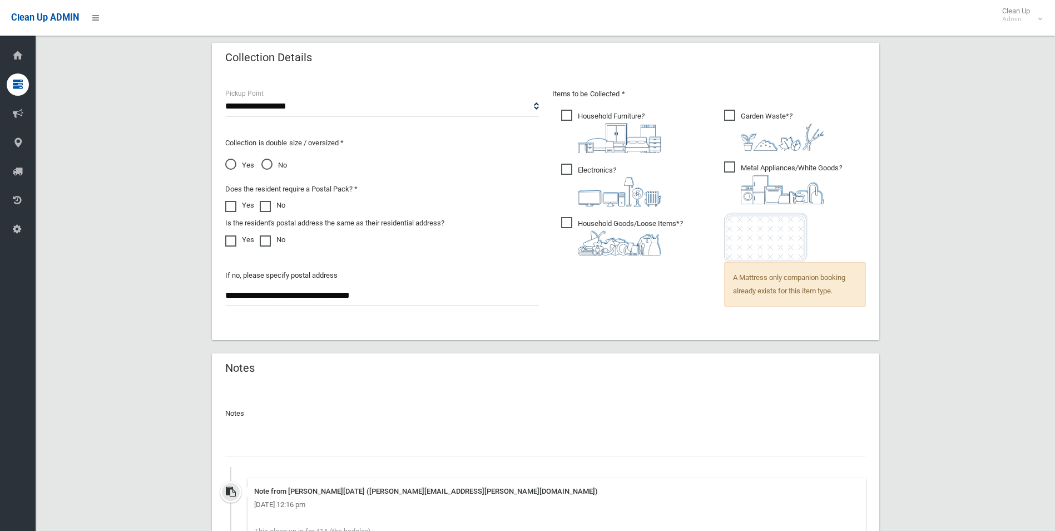
scroll to position [847, 0]
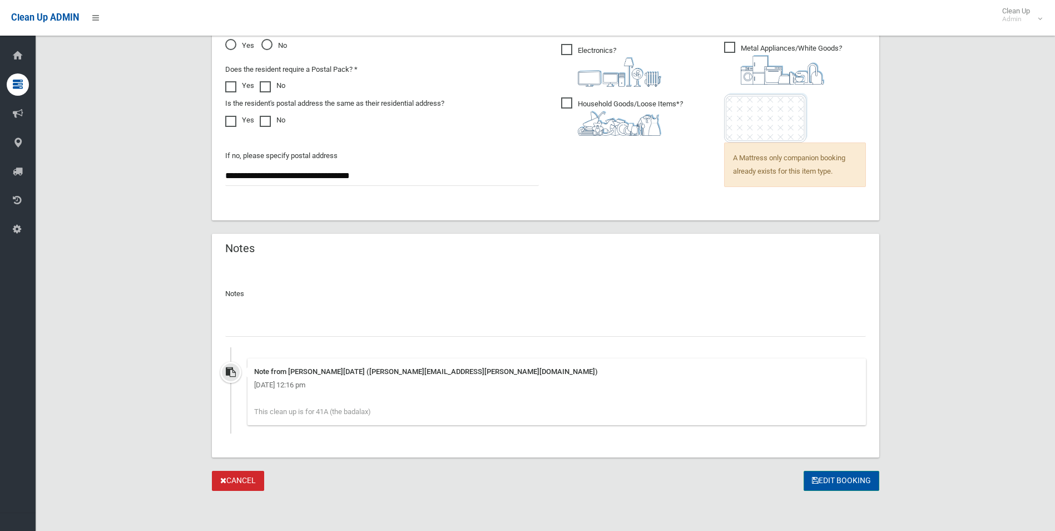
click at [840, 474] on button "Edit Booking" at bounding box center [842, 481] width 76 height 21
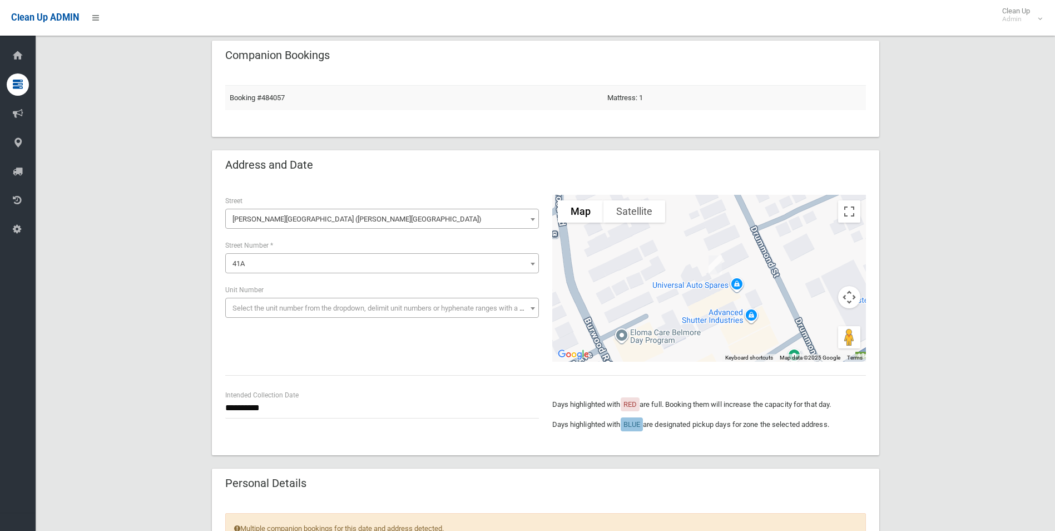
scroll to position [0, 0]
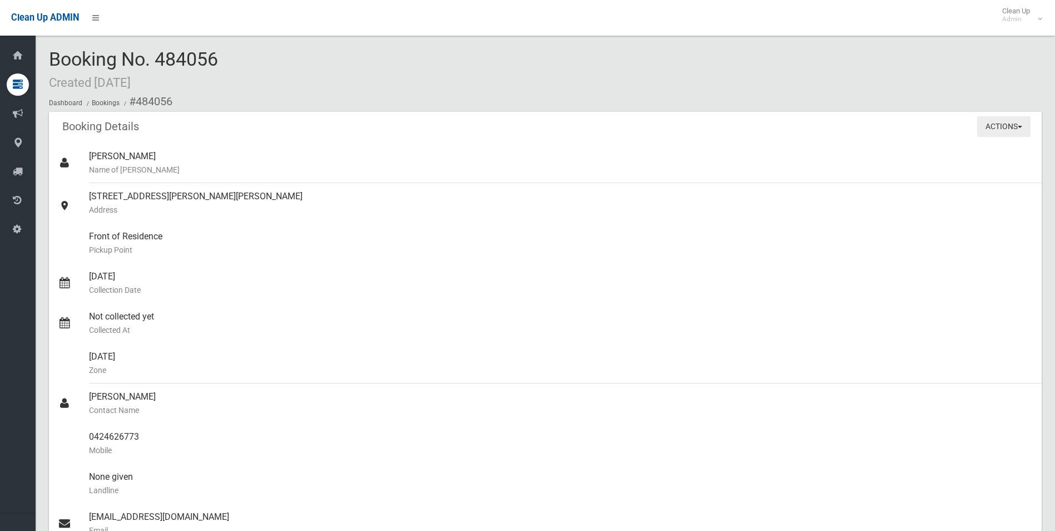
click at [997, 121] on button "Actions" at bounding box center [1003, 126] width 53 height 21
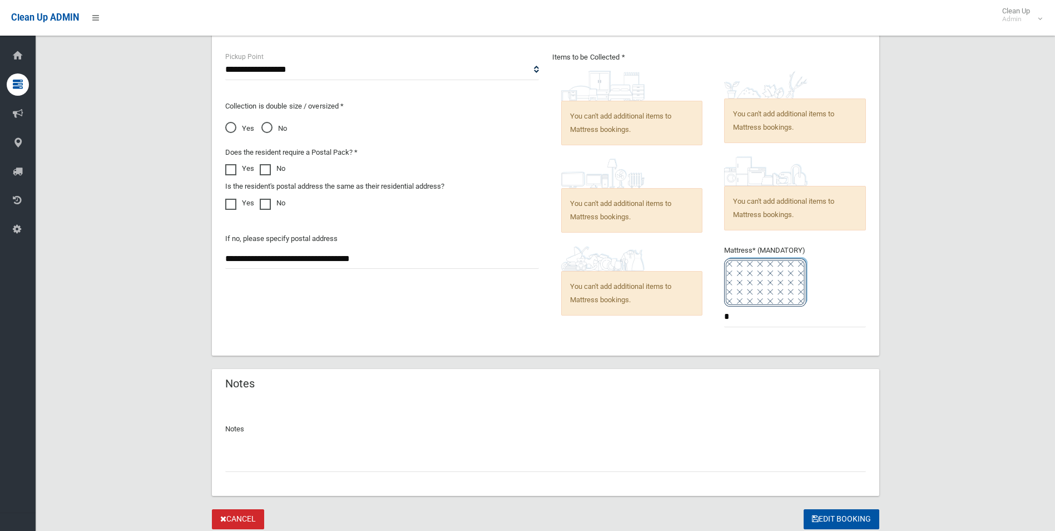
scroll to position [802, 0]
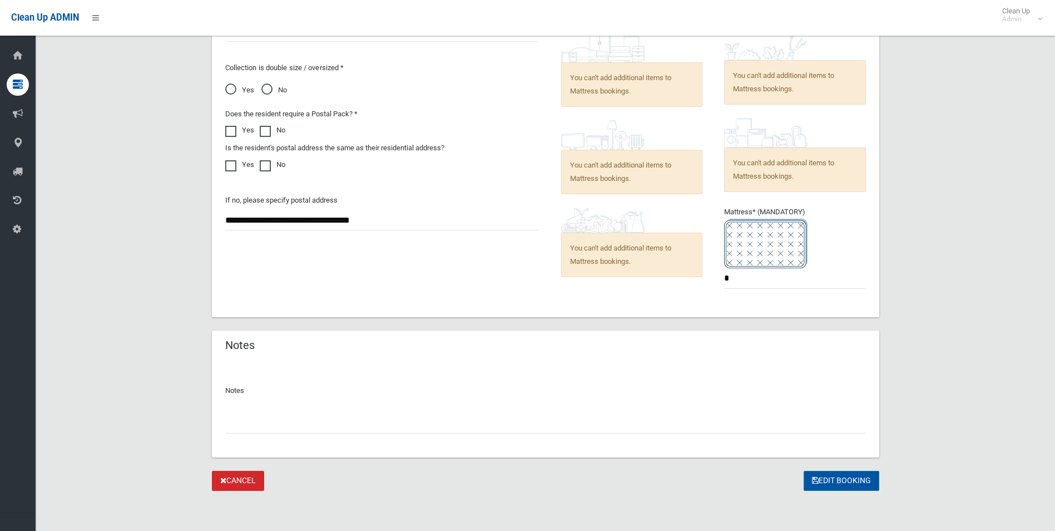
click at [836, 476] on button "Edit Booking" at bounding box center [842, 481] width 76 height 21
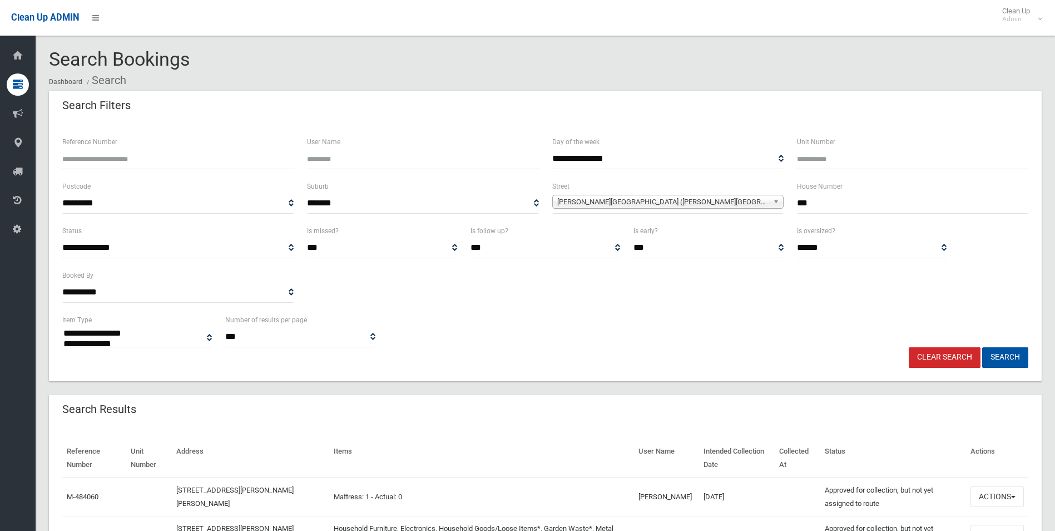
select select
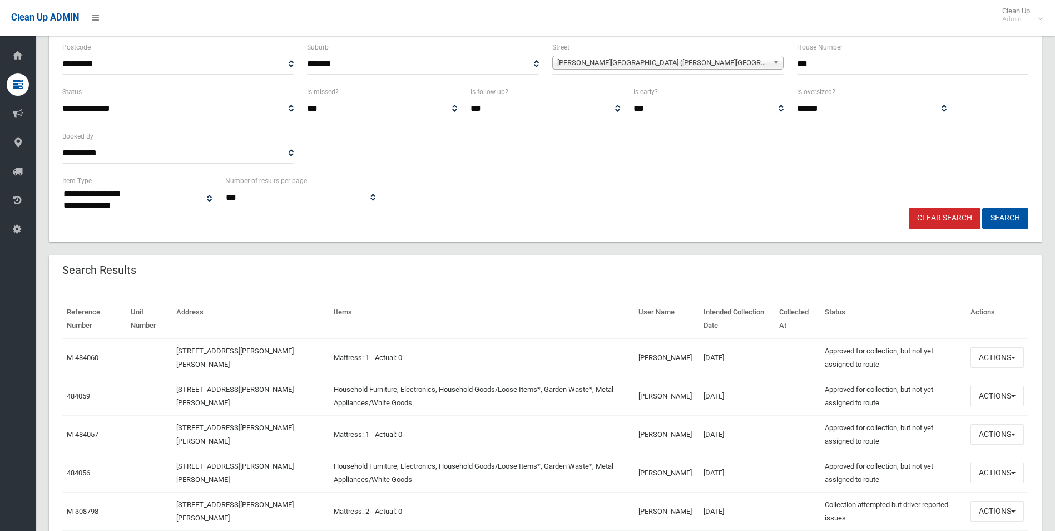
scroll to position [141, 0]
click at [992, 434] on button "Actions" at bounding box center [997, 432] width 53 height 21
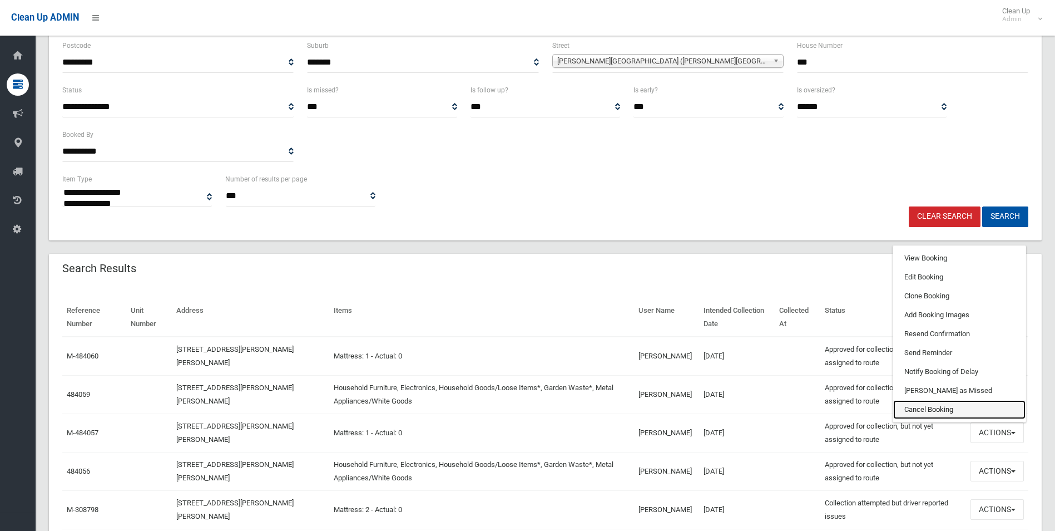
drag, startPoint x: 908, startPoint y: 408, endPoint x: 577, endPoint y: 63, distance: 477.6
click at [908, 408] on link "Cancel Booking" at bounding box center [959, 409] width 132 height 19
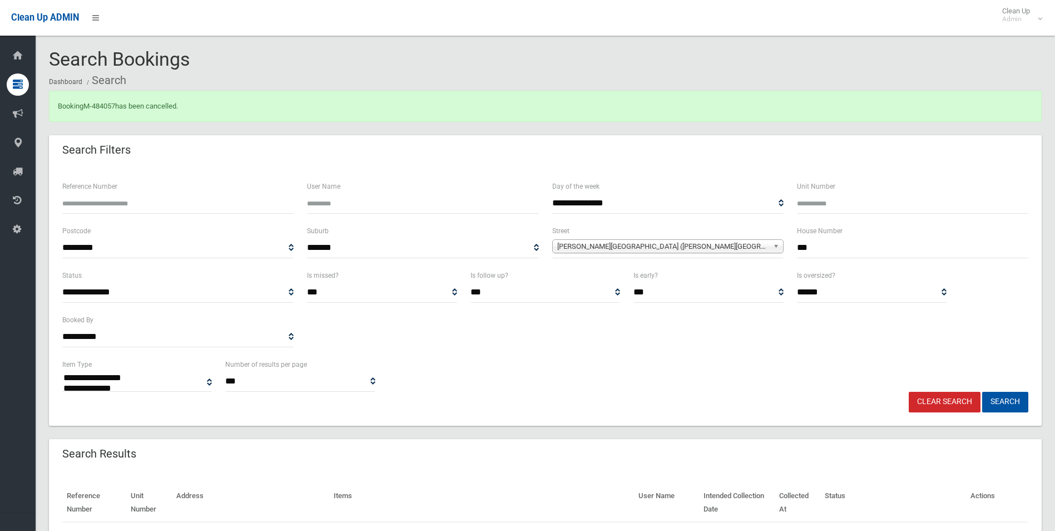
select select
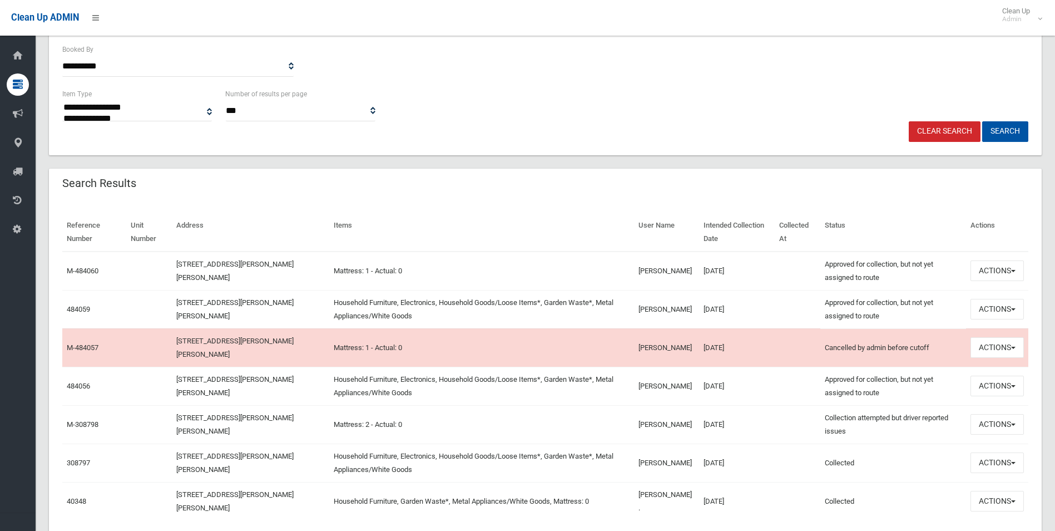
scroll to position [271, 0]
click at [720, 387] on td "[DATE]" at bounding box center [737, 384] width 76 height 38
click at [983, 383] on button "Actions" at bounding box center [997, 384] width 53 height 21
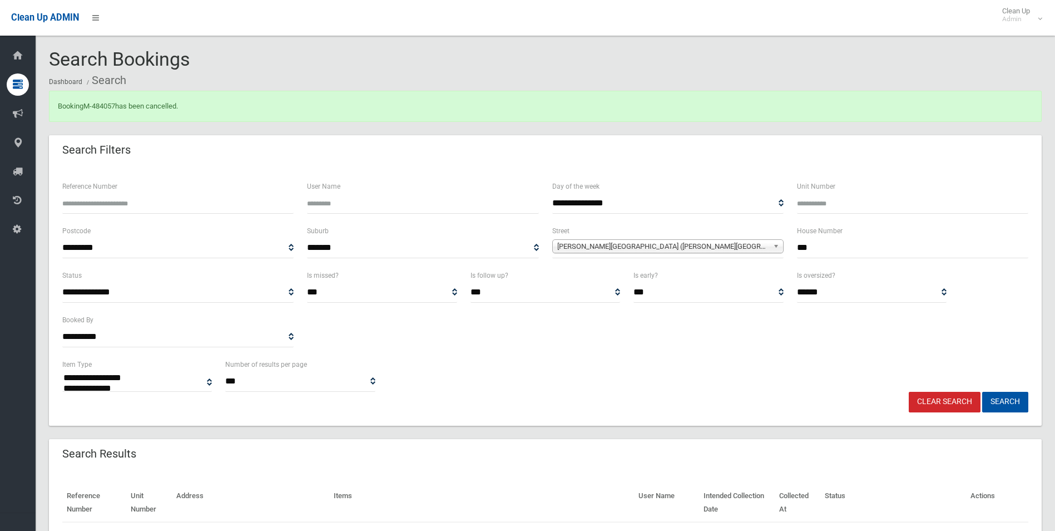
select select
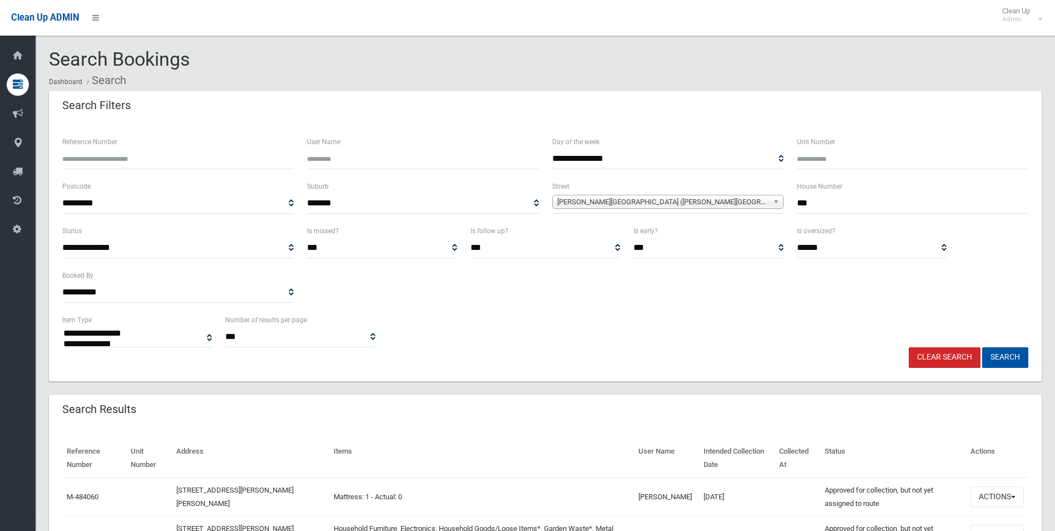
select select
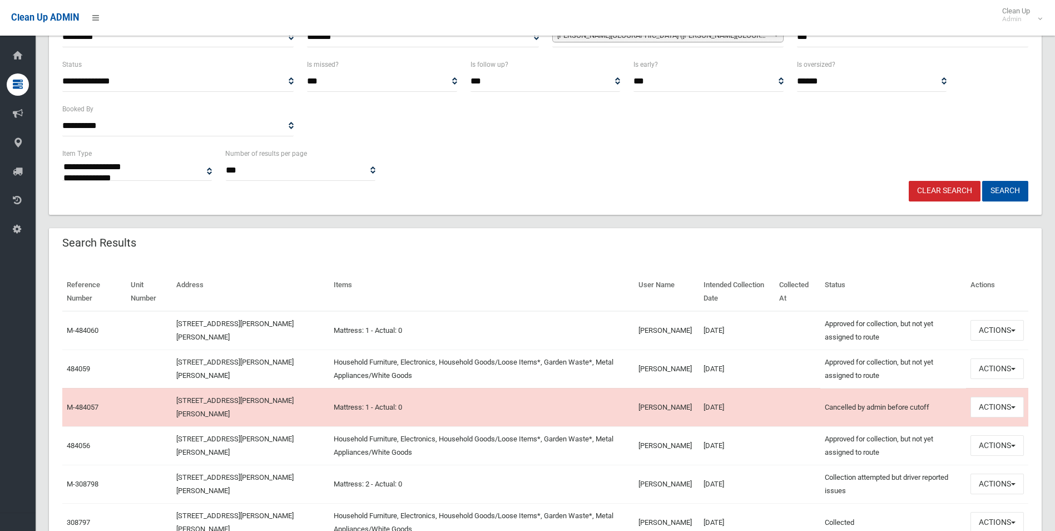
scroll to position [172, 0]
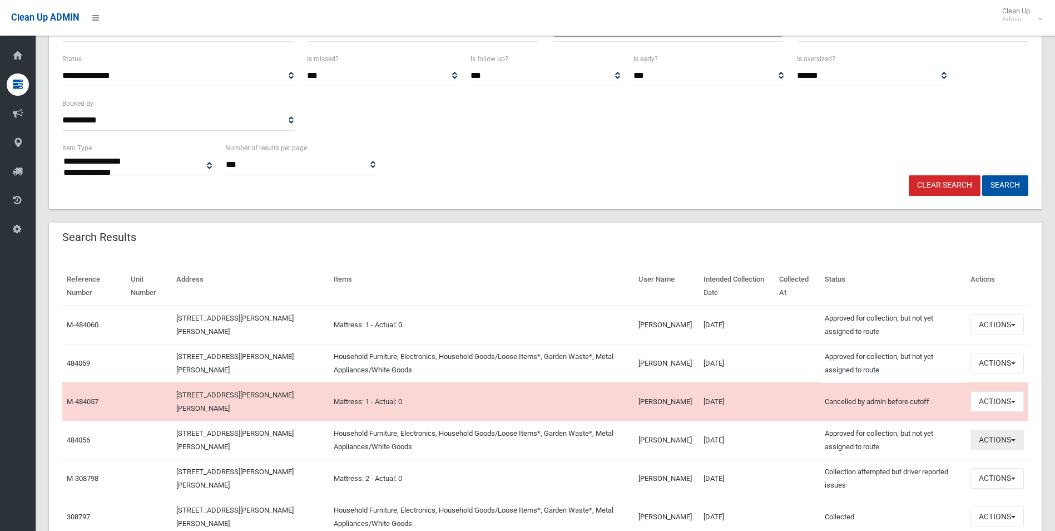
click at [1001, 440] on button "Actions" at bounding box center [997, 439] width 53 height 21
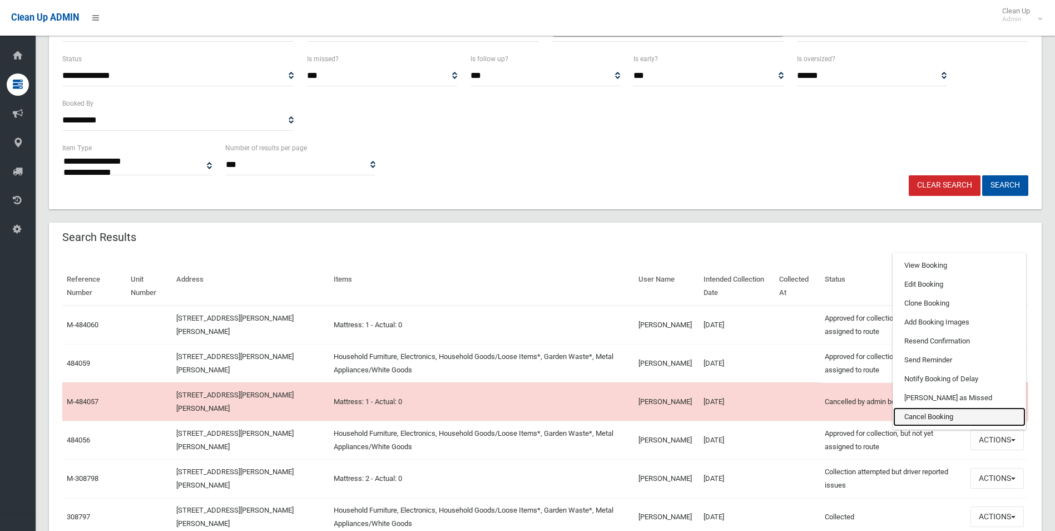
click at [930, 414] on link "Cancel Booking" at bounding box center [959, 416] width 132 height 19
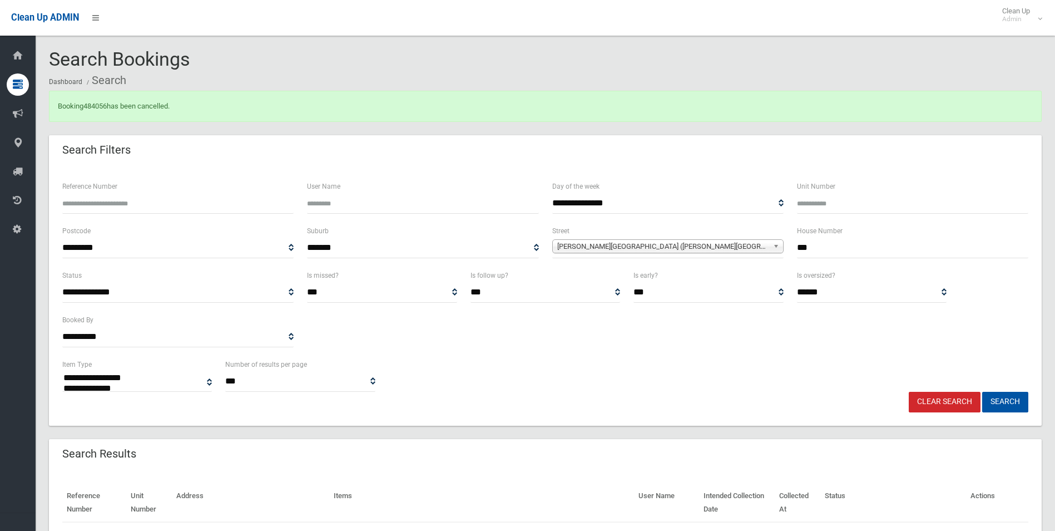
select select
click at [998, 397] on button "Search" at bounding box center [1005, 402] width 46 height 21
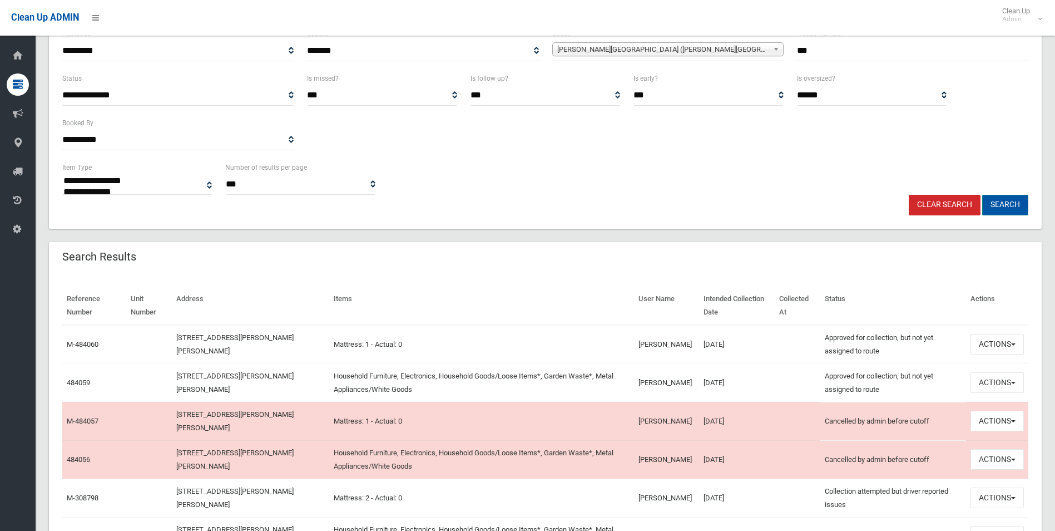
scroll to position [220, 0]
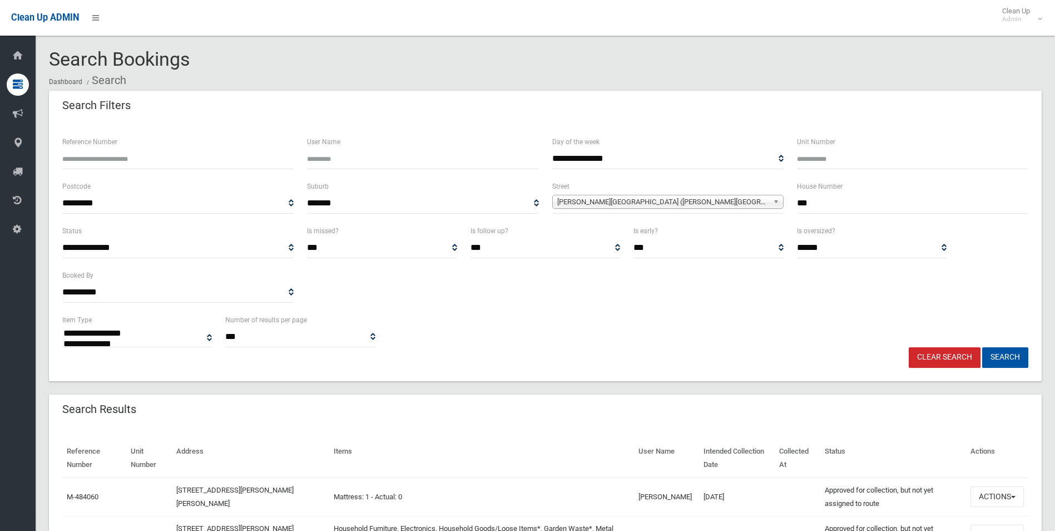
select select
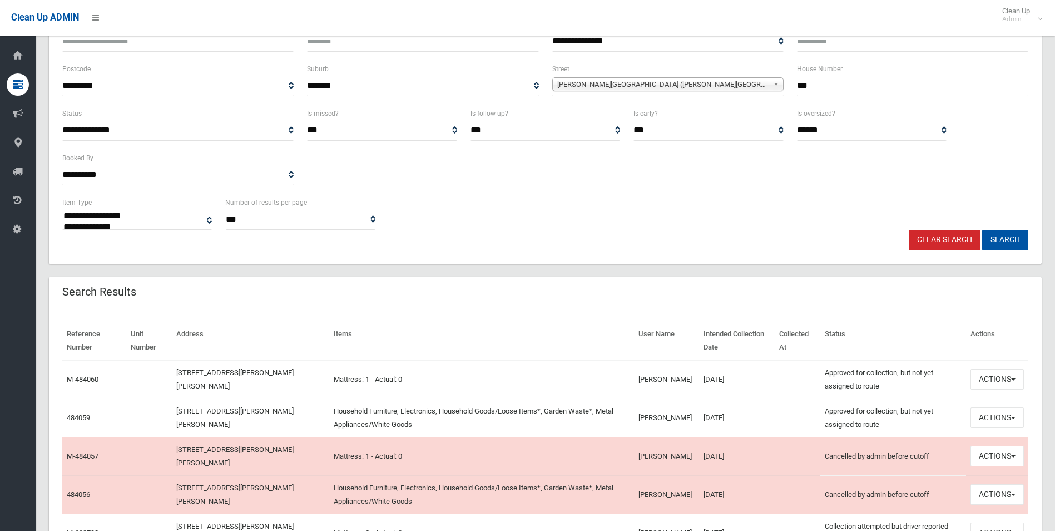
scroll to position [149, 0]
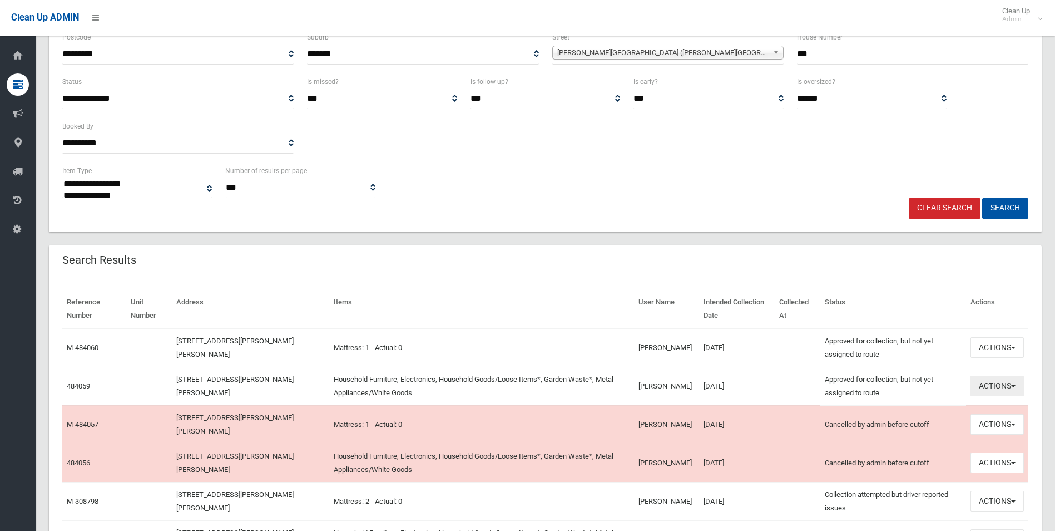
click at [998, 388] on button "Actions" at bounding box center [997, 385] width 53 height 21
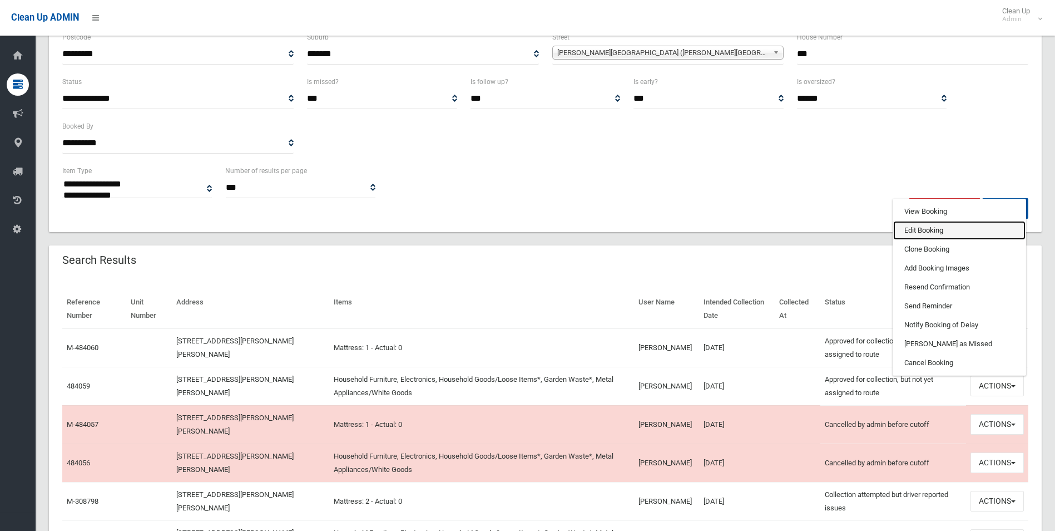
click at [913, 228] on link "Edit Booking" at bounding box center [959, 230] width 132 height 19
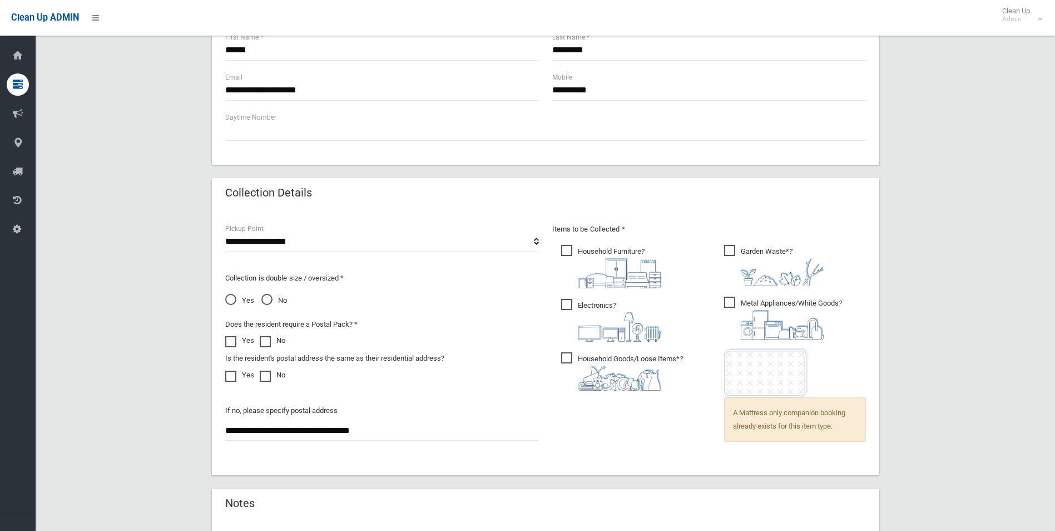
scroll to position [595, 0]
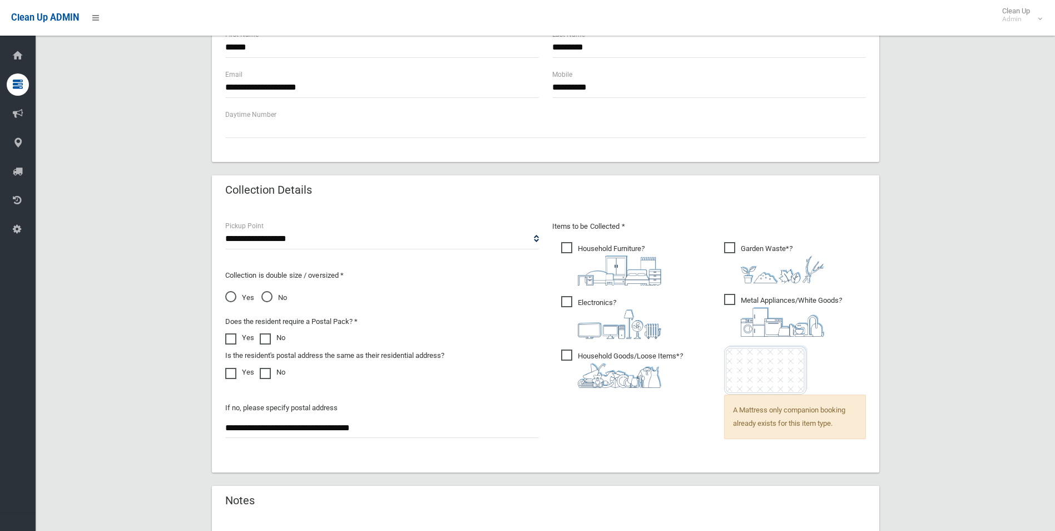
click at [232, 293] on span "Yes" at bounding box center [239, 297] width 29 height 13
drag, startPoint x: 1052, startPoint y: 335, endPoint x: 1051, endPoint y: 393, distance: 57.3
click at [1051, 393] on section "**********" at bounding box center [546, 118] width 1020 height 1328
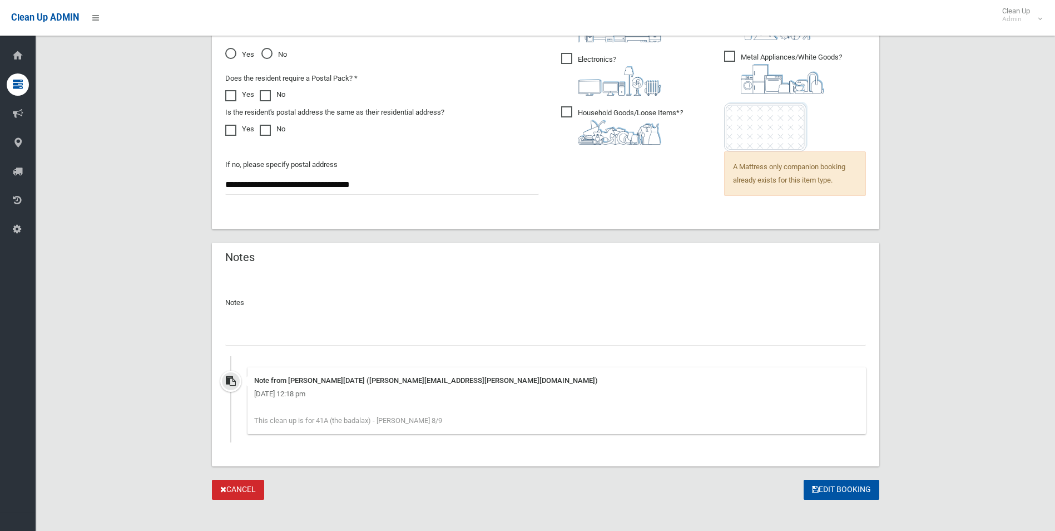
scroll to position [847, 0]
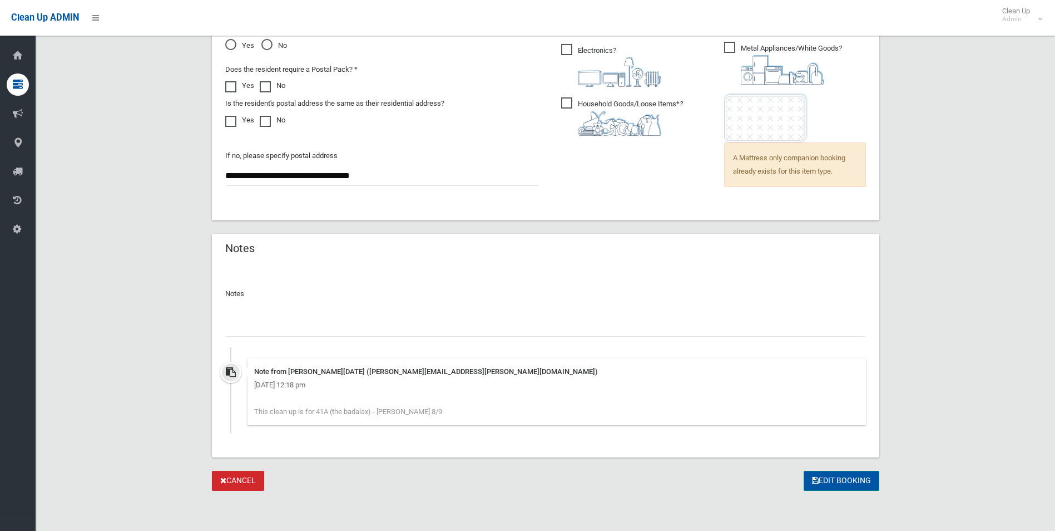
click at [828, 478] on button "Edit Booking" at bounding box center [842, 481] width 76 height 21
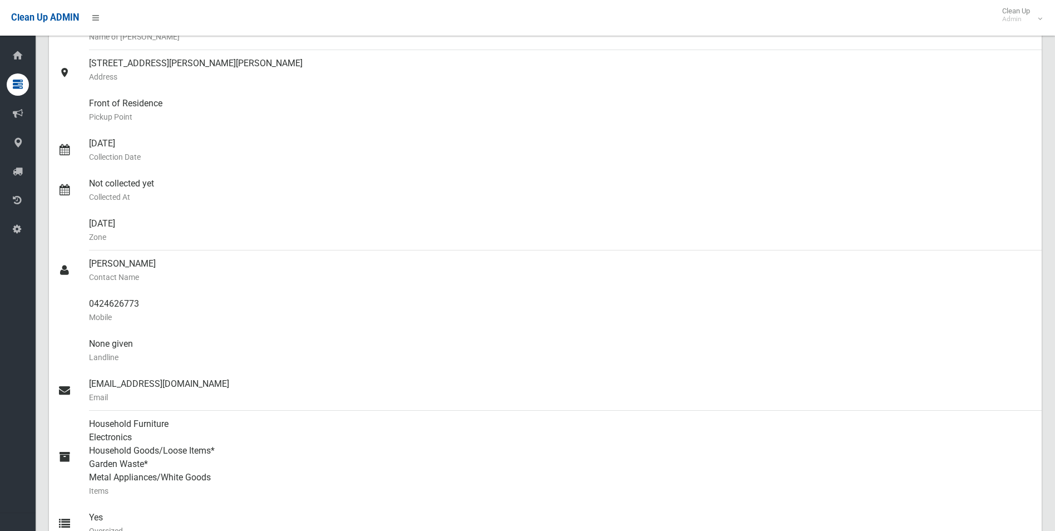
scroll to position [75, 0]
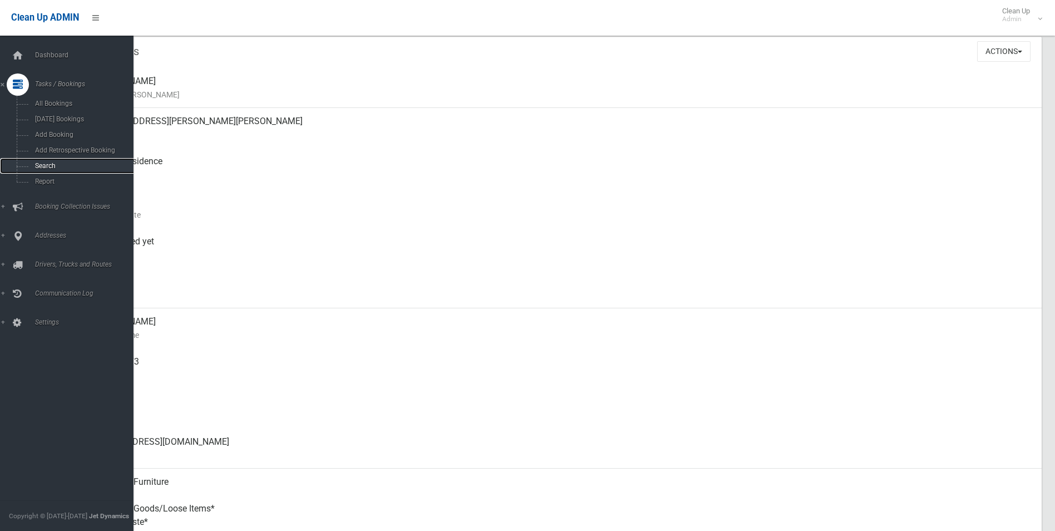
click at [39, 165] on span "Search" at bounding box center [82, 166] width 101 height 8
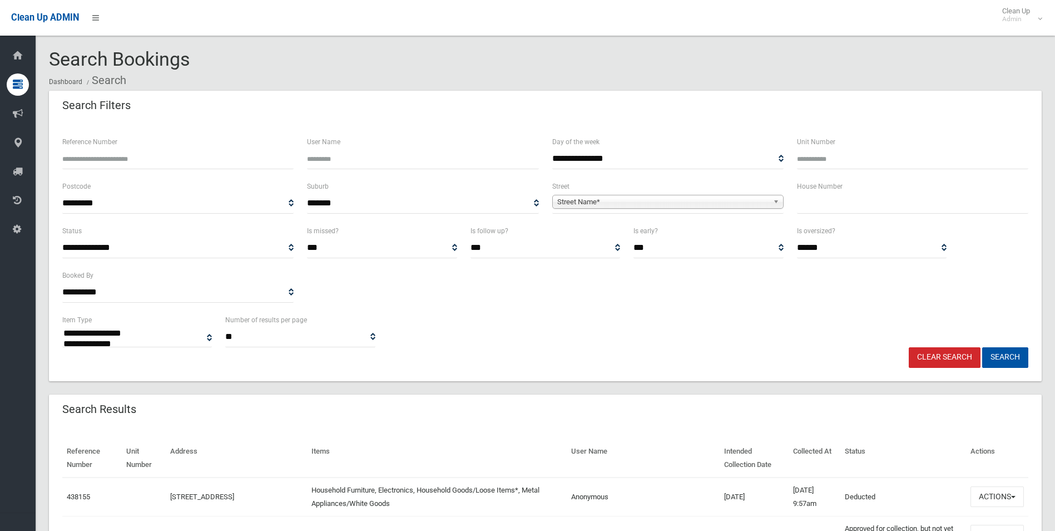
select select
click at [824, 206] on input "text" at bounding box center [912, 203] width 231 height 21
type input "***"
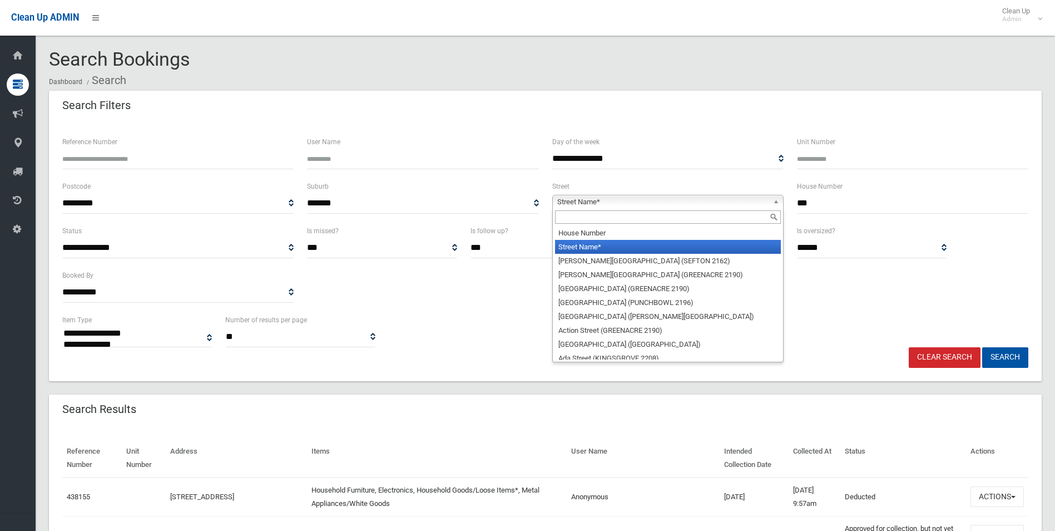
click at [584, 205] on span "Street Name*" at bounding box center [662, 201] width 211 height 13
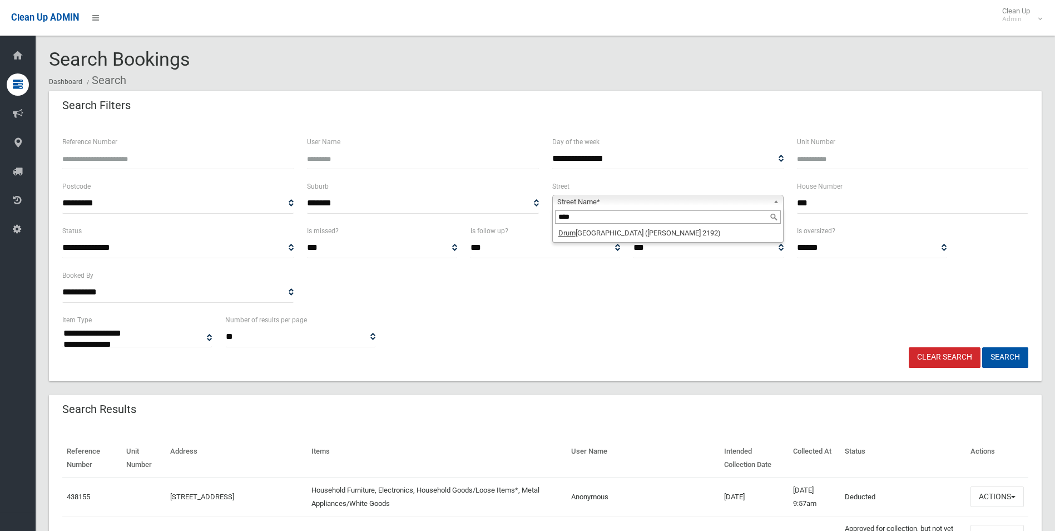
type input "****"
click at [593, 237] on li "Drum mond Street (BELMORE 2192)" at bounding box center [668, 233] width 226 height 14
click at [991, 354] on button "Search" at bounding box center [1005, 357] width 46 height 21
click at [1011, 357] on button "Search" at bounding box center [1005, 357] width 46 height 21
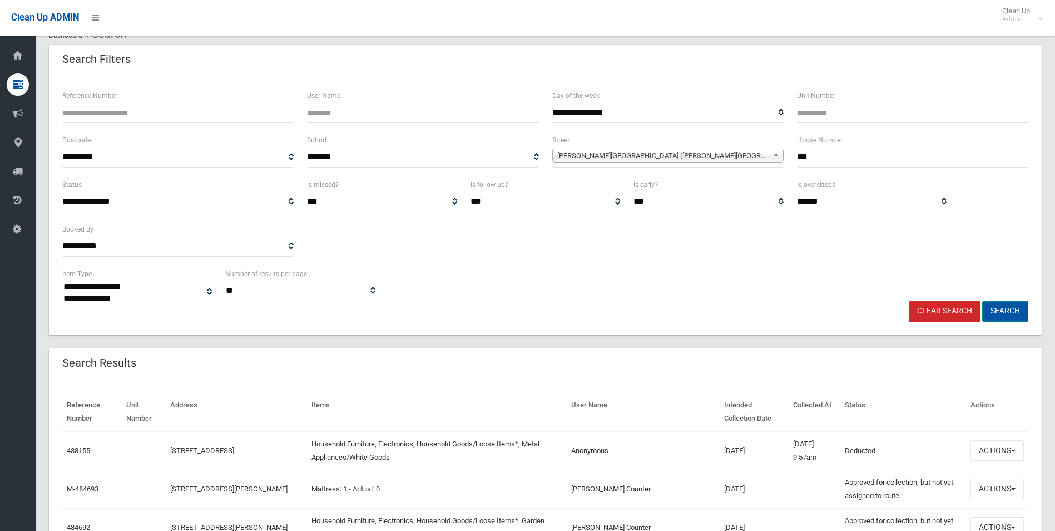
scroll to position [139, 0]
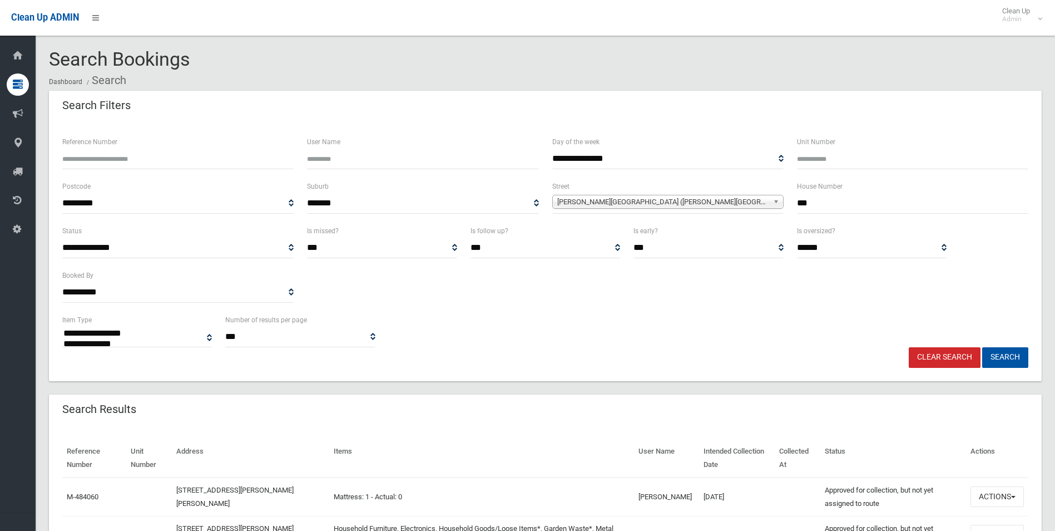
select select
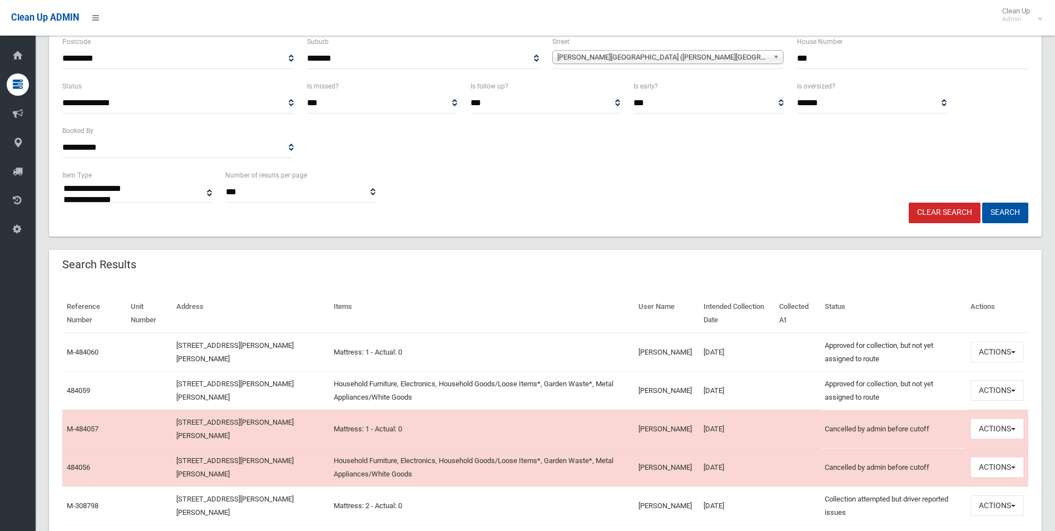
scroll to position [145, 0]
click at [980, 389] on button "Actions" at bounding box center [997, 389] width 53 height 21
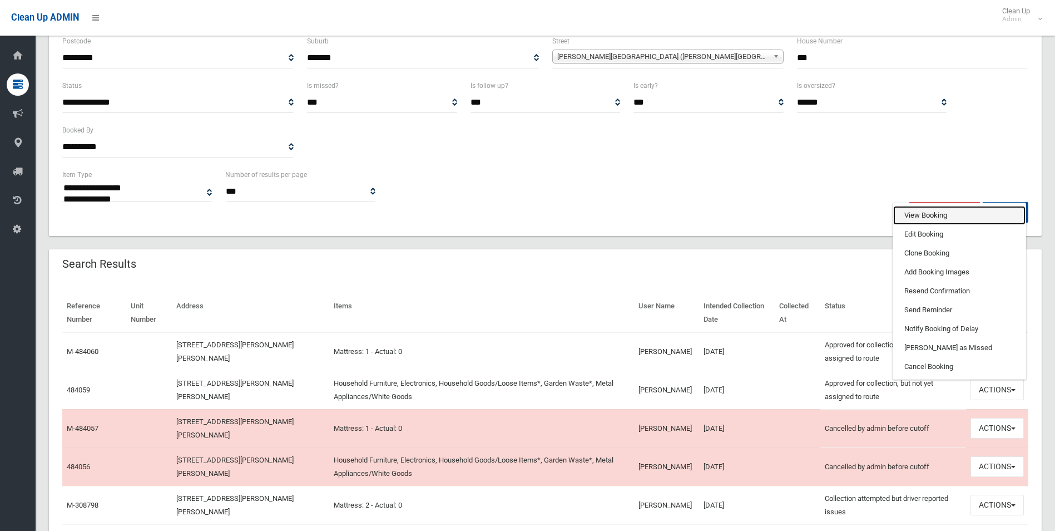
click at [919, 214] on link "View Booking" at bounding box center [959, 215] width 132 height 19
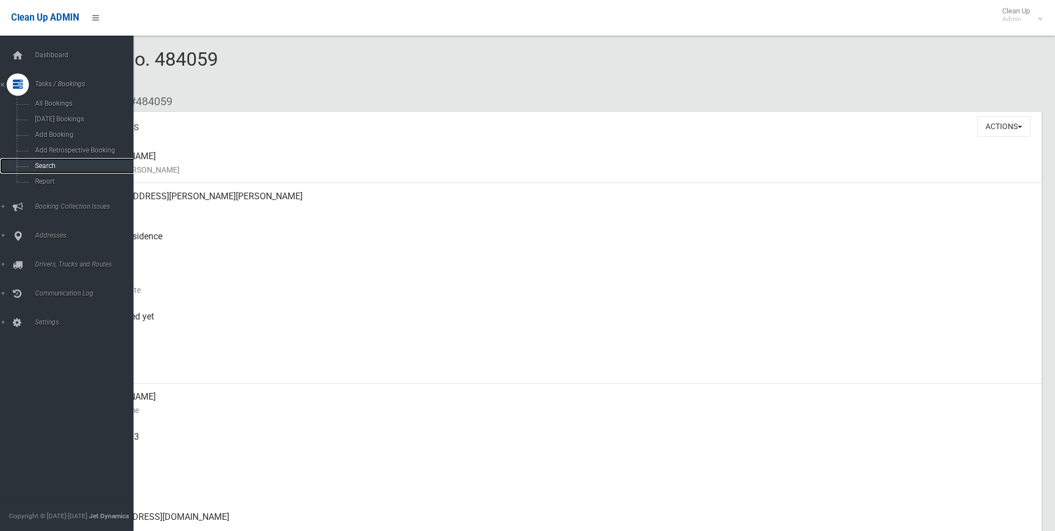
click at [39, 161] on link "Search" at bounding box center [71, 166] width 142 height 16
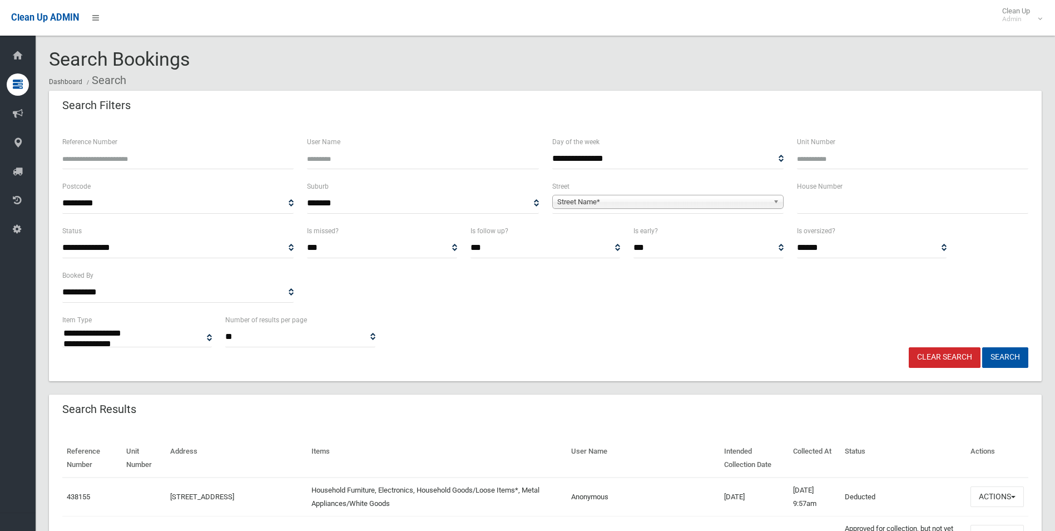
select select
click at [826, 206] on input "text" at bounding box center [912, 203] width 231 height 21
type input "***"
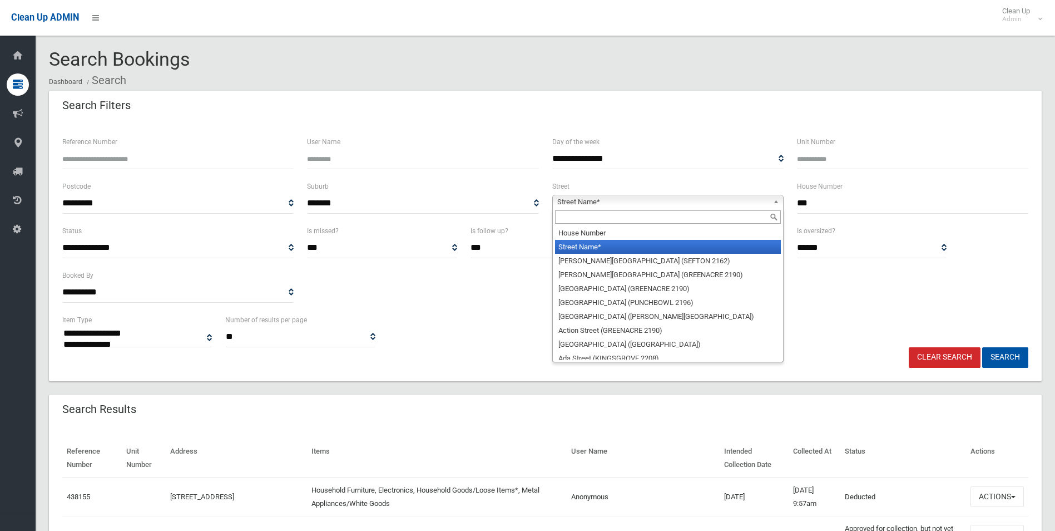
click at [623, 198] on span "Street Name*" at bounding box center [662, 201] width 211 height 13
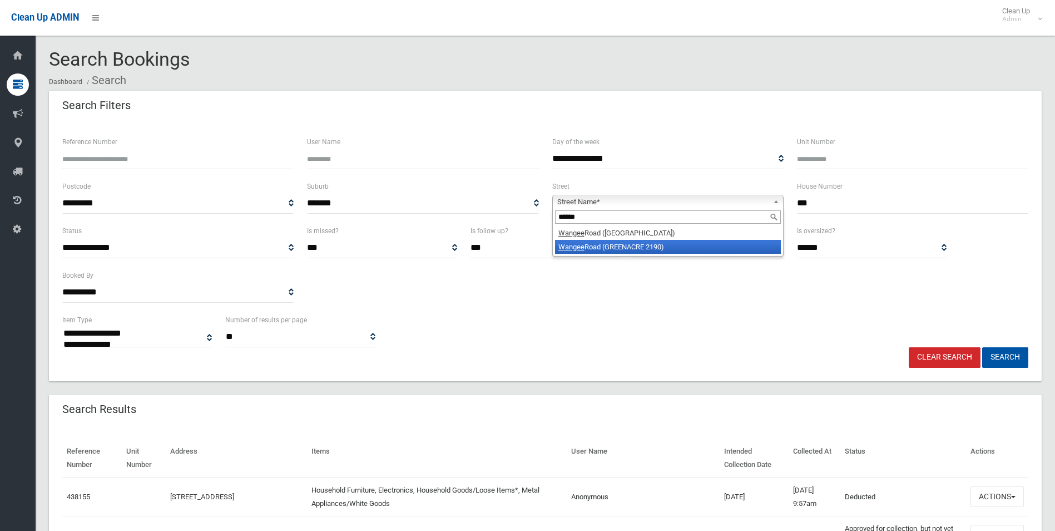
type input "******"
click at [610, 249] on li "Wangee Road (GREENACRE 2190)" at bounding box center [668, 247] width 226 height 14
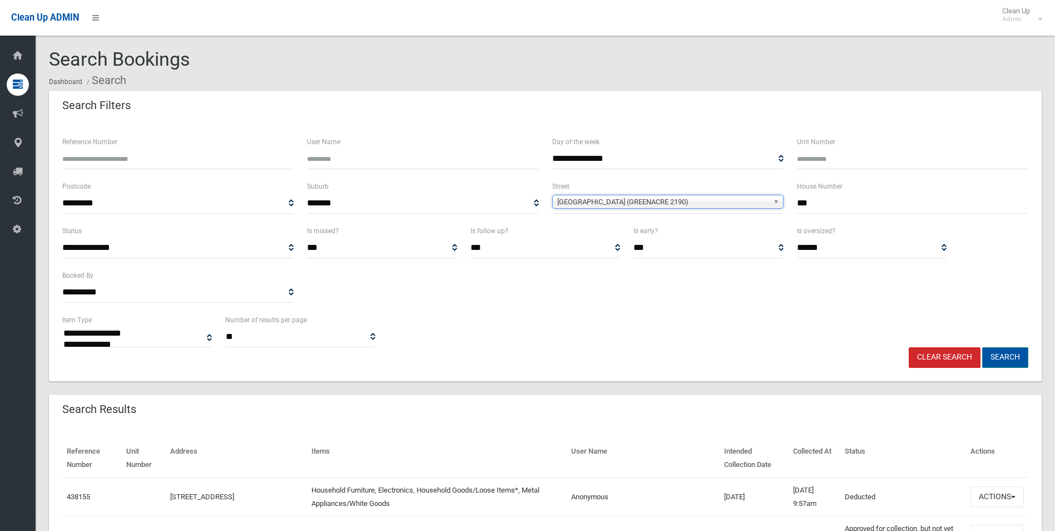
click at [996, 356] on button "Search" at bounding box center [1005, 357] width 46 height 21
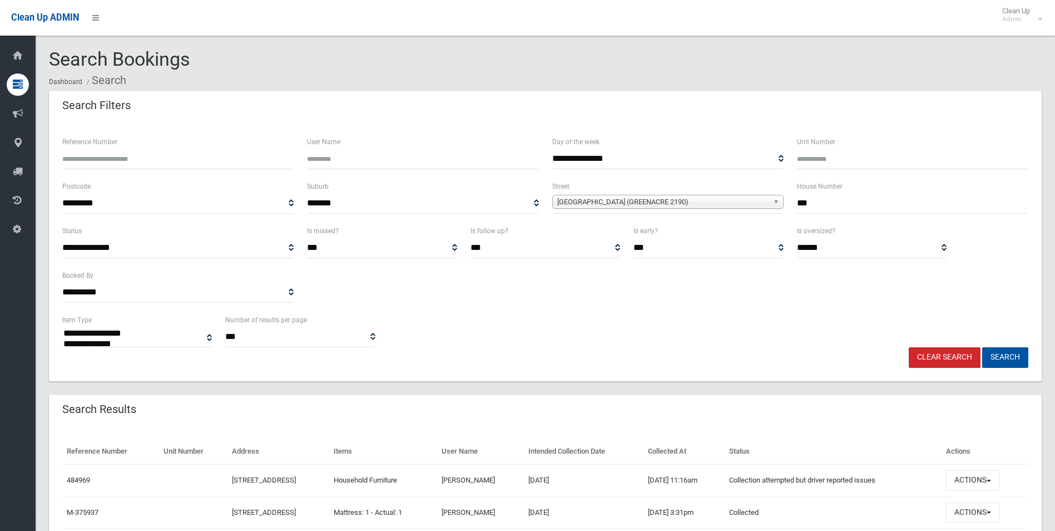
select select
click at [970, 483] on button "Actions" at bounding box center [972, 480] width 53 height 21
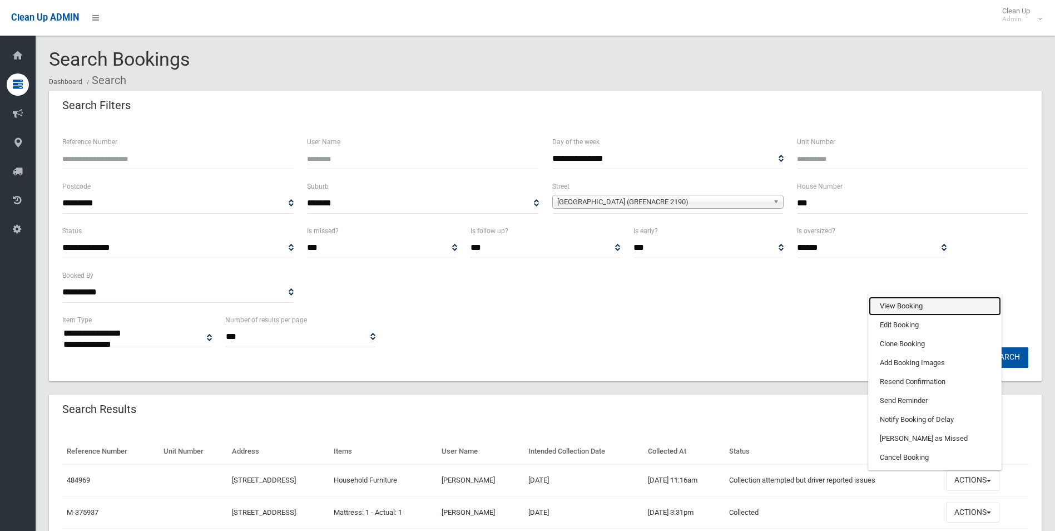
click at [895, 304] on link "View Booking" at bounding box center [935, 305] width 132 height 19
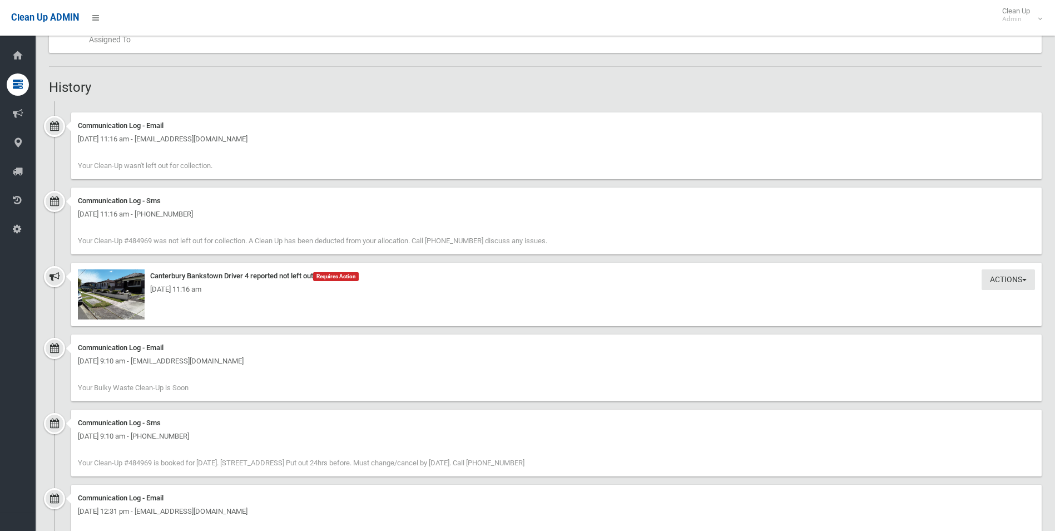
scroll to position [670, 0]
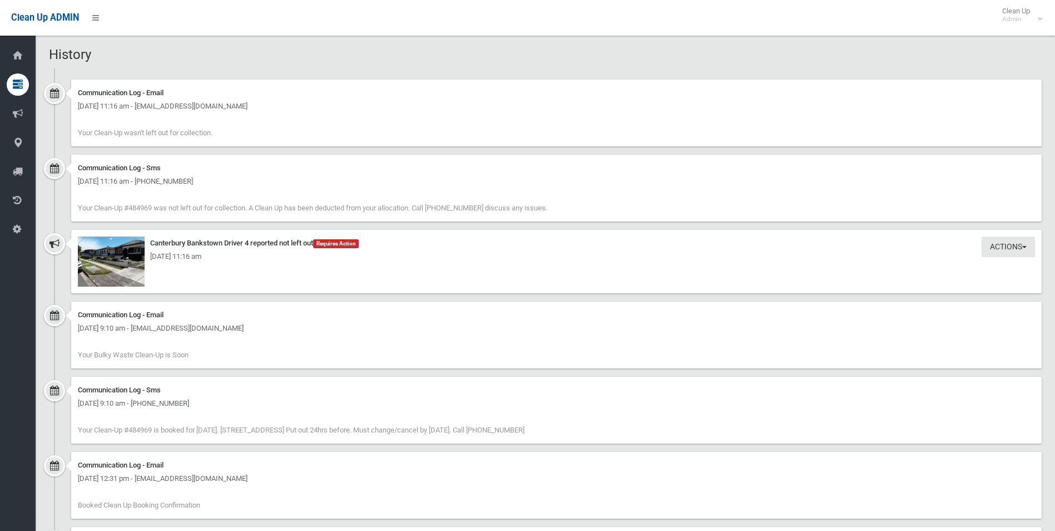
click at [110, 262] on div "[DATE] 11:16 am" at bounding box center [556, 256] width 957 height 13
click at [98, 269] on img at bounding box center [111, 261] width 67 height 50
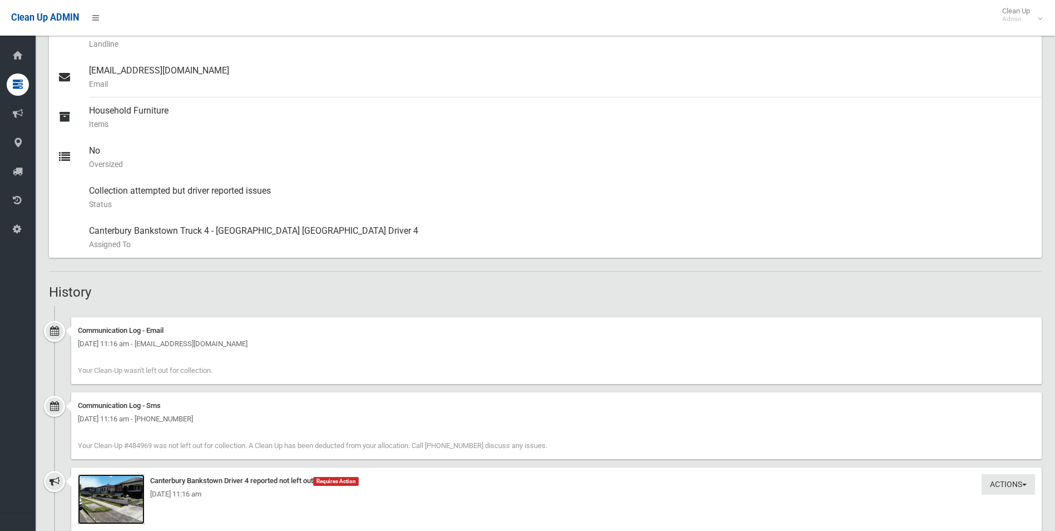
scroll to position [762, 0]
